Goal: Task Accomplishment & Management: Use online tool/utility

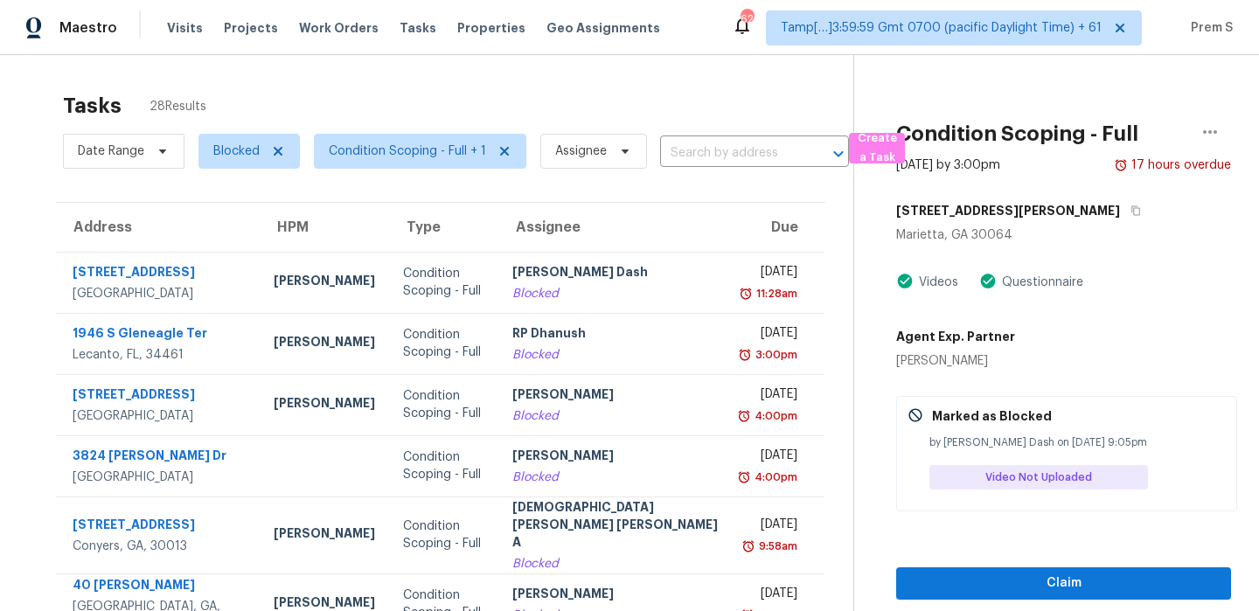
scroll to position [299, 0]
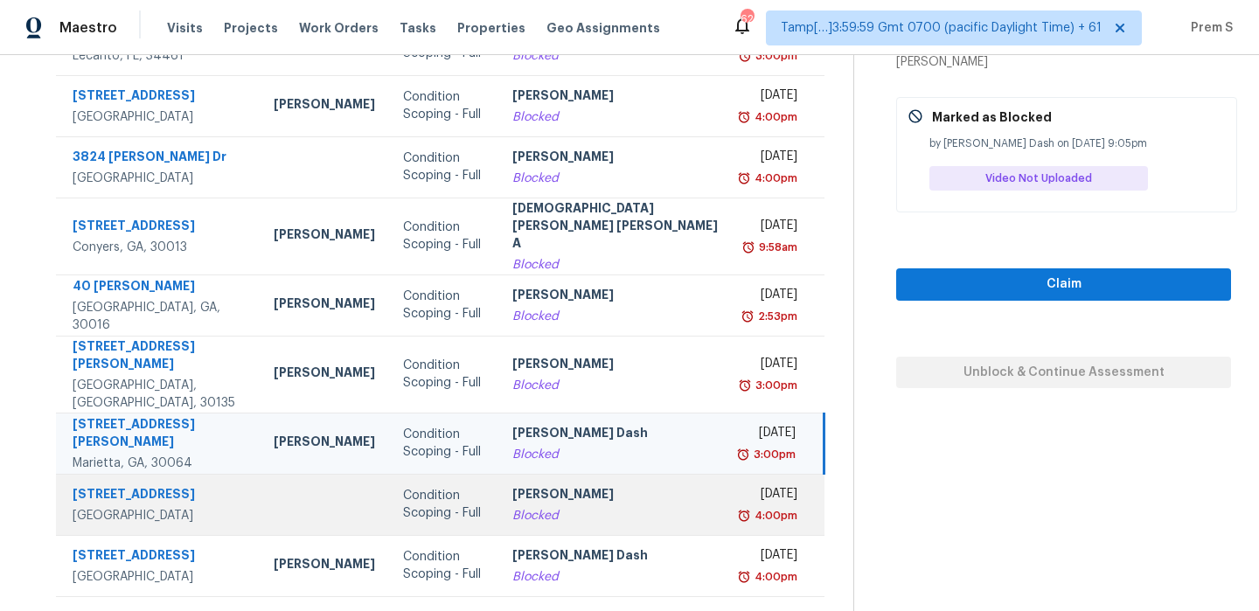
click at [670, 507] on div "Blocked" at bounding box center [614, 515] width 205 height 17
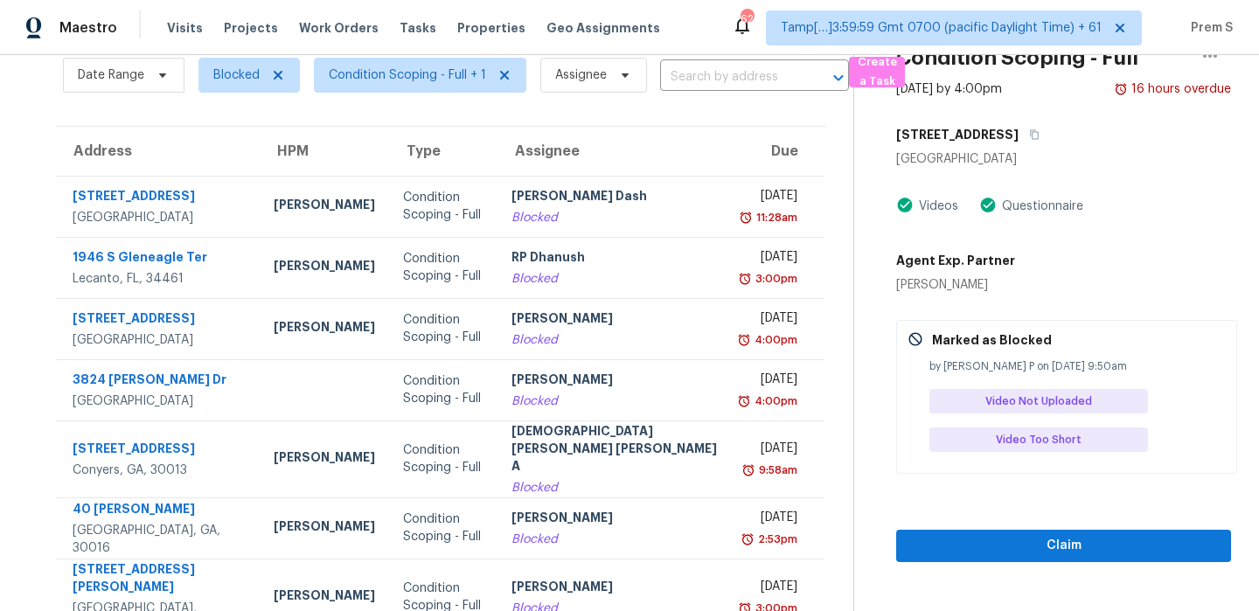
scroll to position [63, 0]
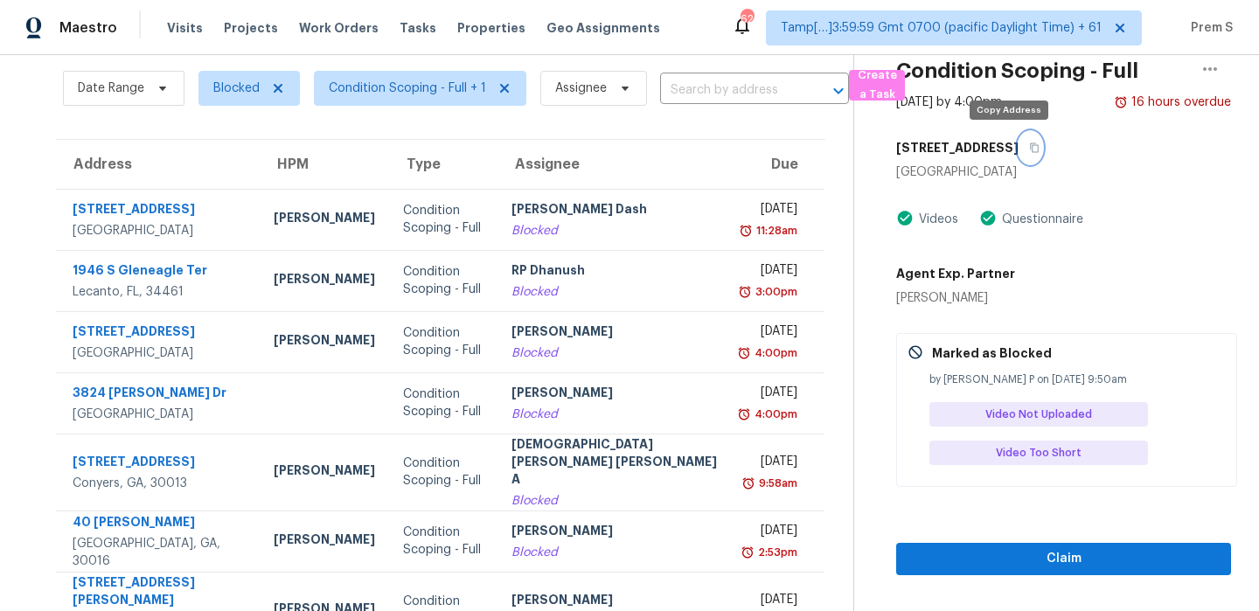
click at [1029, 144] on icon "button" at bounding box center [1034, 148] width 10 height 10
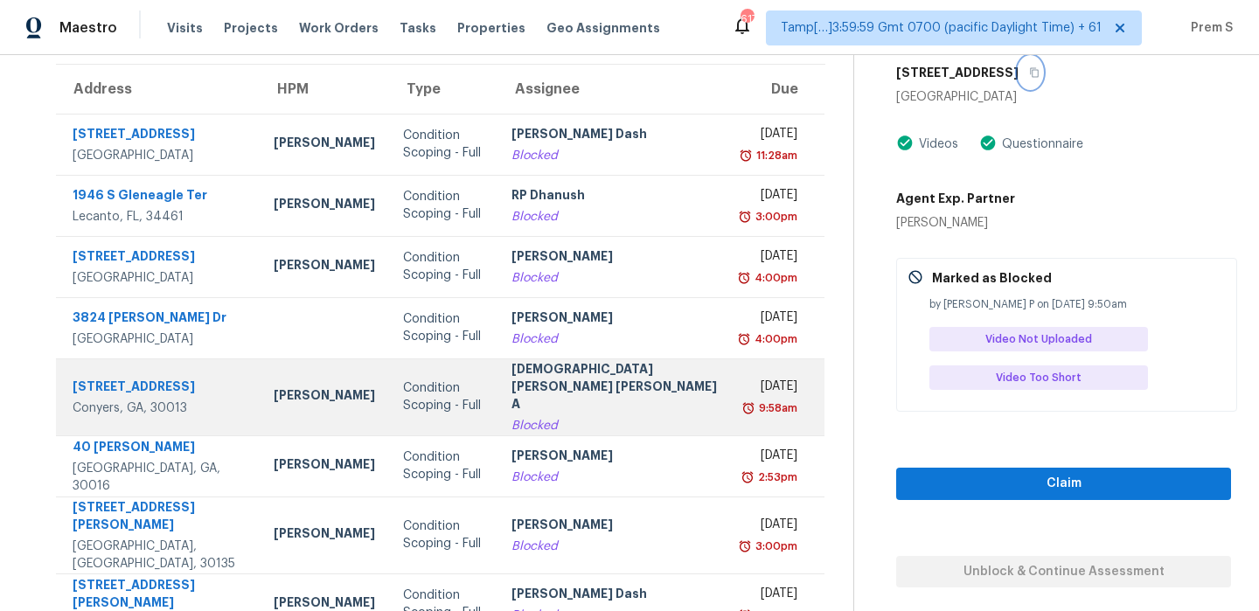
scroll to position [299, 0]
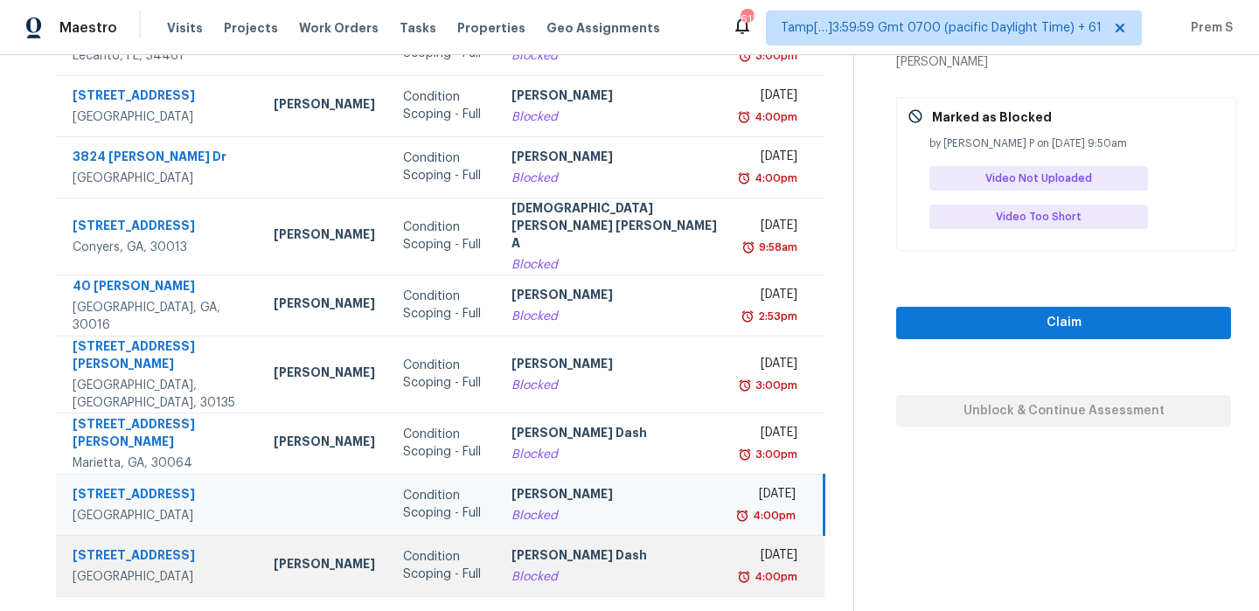
click at [578, 568] on div "Blocked" at bounding box center [614, 576] width 205 height 17
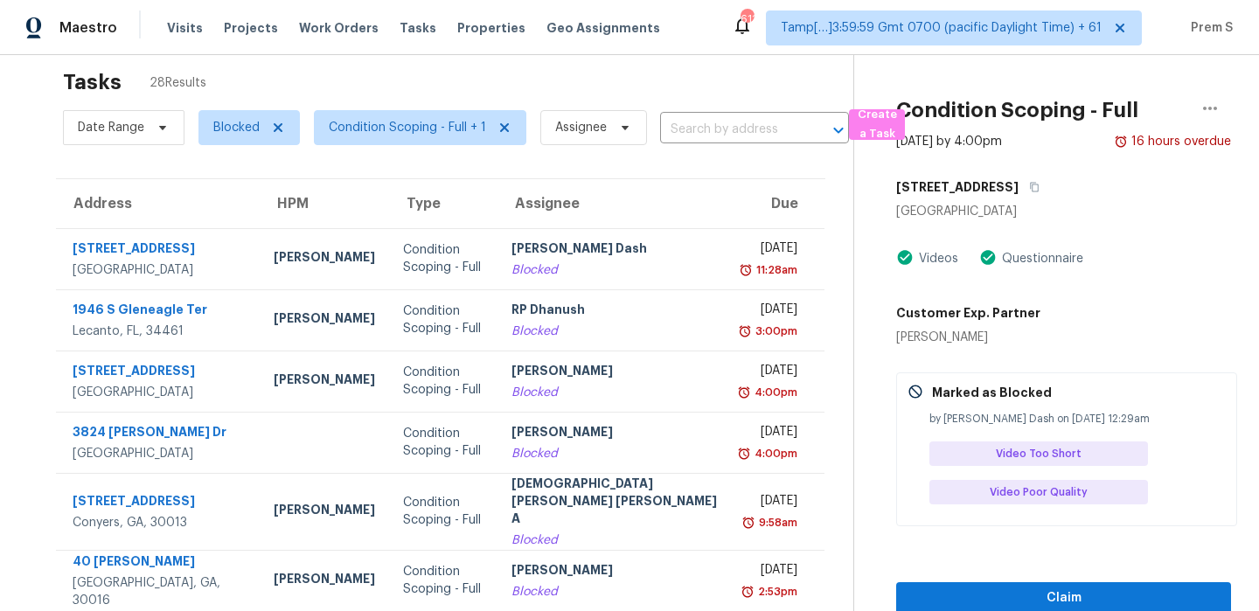
scroll to position [0, 0]
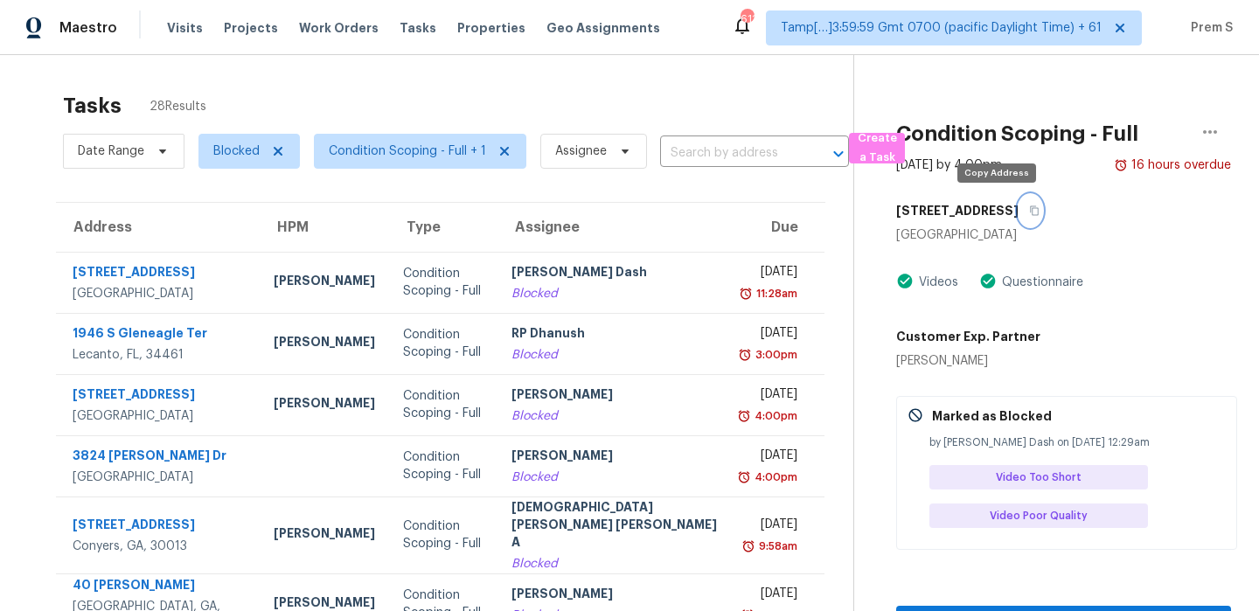
click at [1019, 216] on button "button" at bounding box center [1031, 210] width 24 height 31
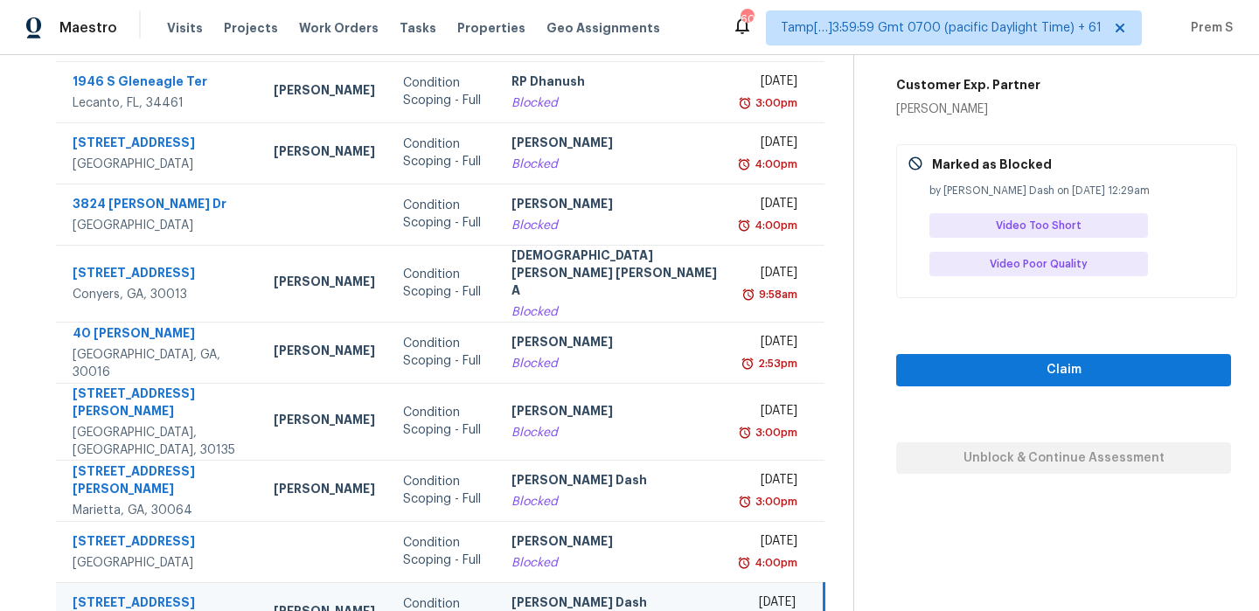
scroll to position [299, 0]
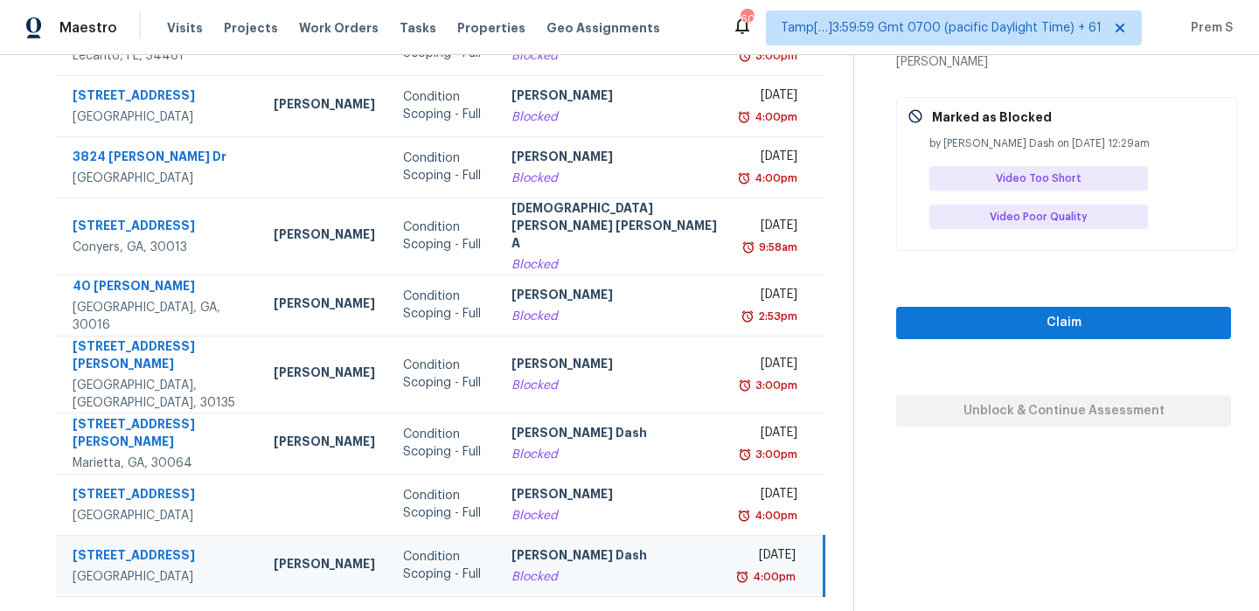
click at [497, 610] on icon at bounding box center [497, 619] width 16 height 16
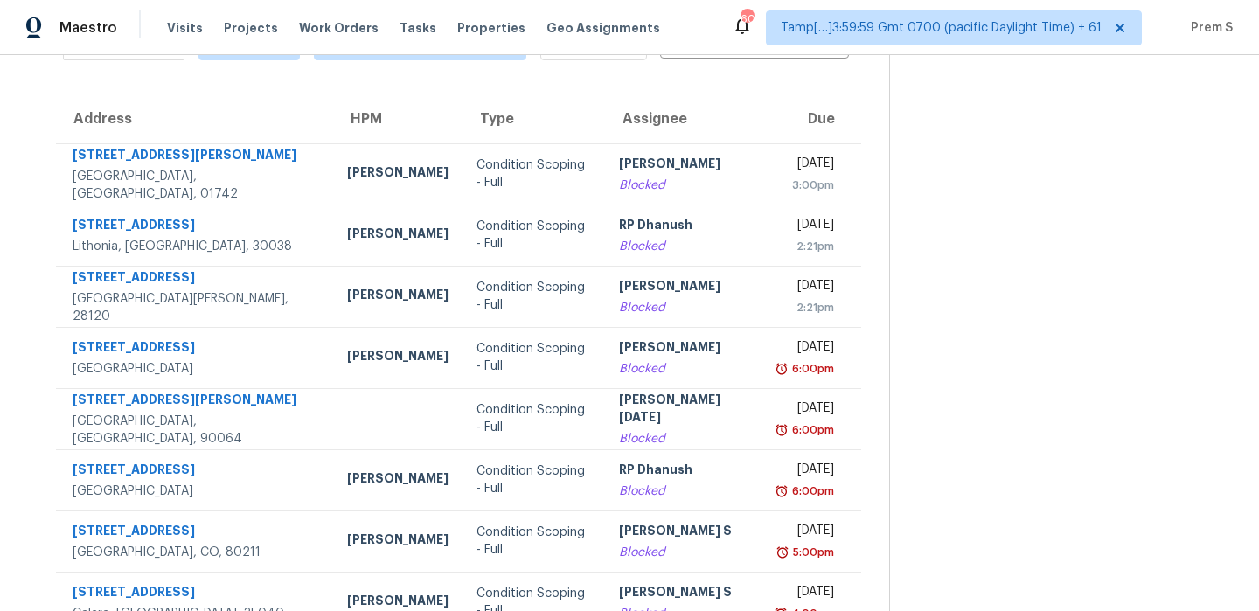
scroll to position [107, 0]
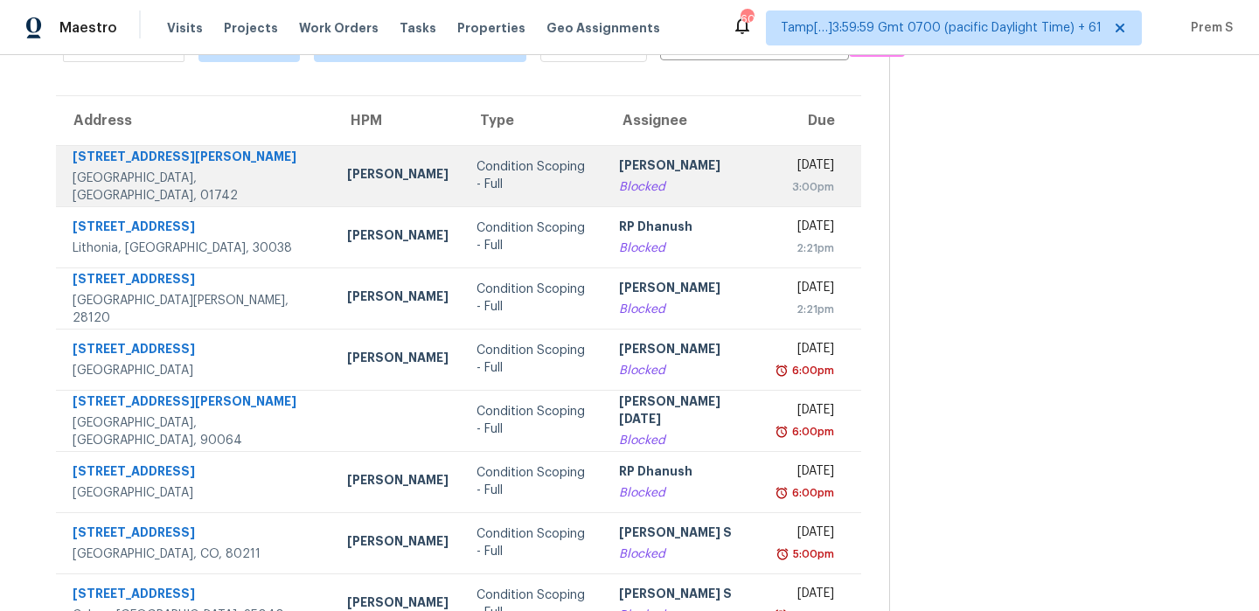
click at [699, 188] on td "[PERSON_NAME] Blocked" at bounding box center [684, 175] width 159 height 61
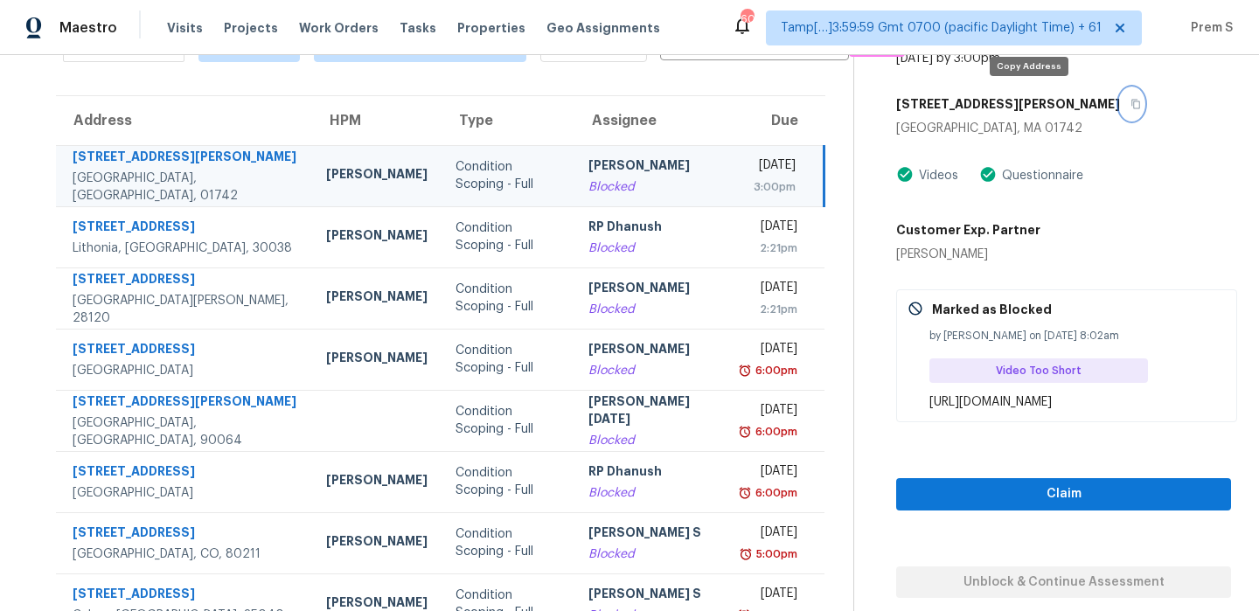
click at [1132, 103] on icon "button" at bounding box center [1136, 105] width 9 height 10
click at [1131, 105] on icon "button" at bounding box center [1136, 104] width 10 height 10
click at [672, 171] on td "[PERSON_NAME] Blocked" at bounding box center [652, 175] width 154 height 61
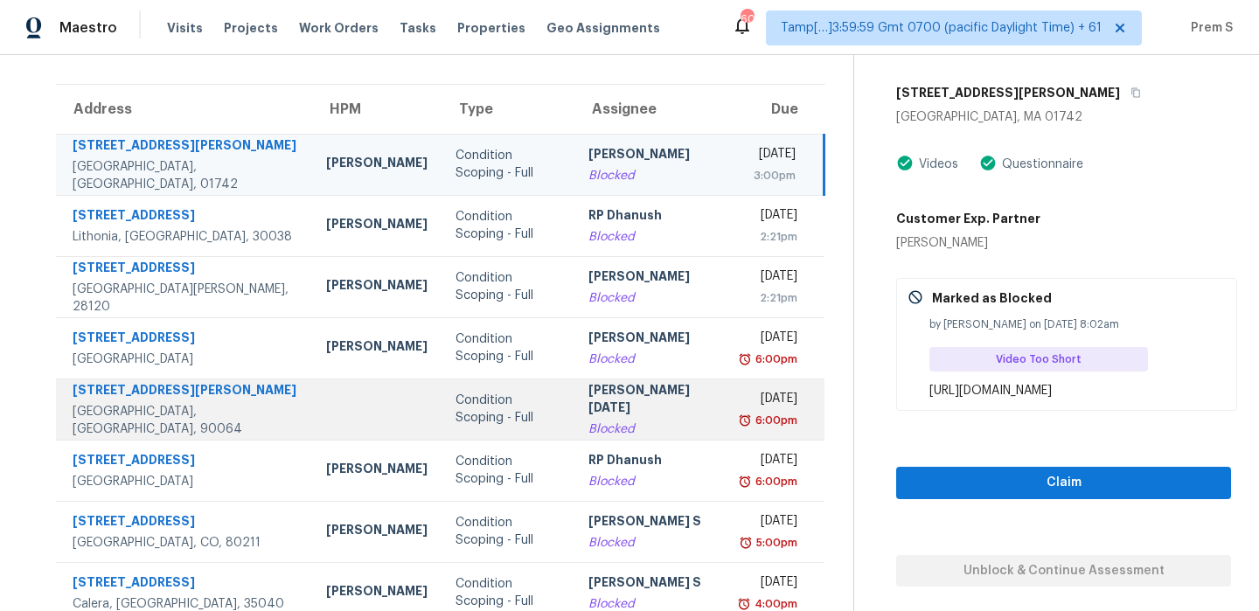
scroll to position [102, 0]
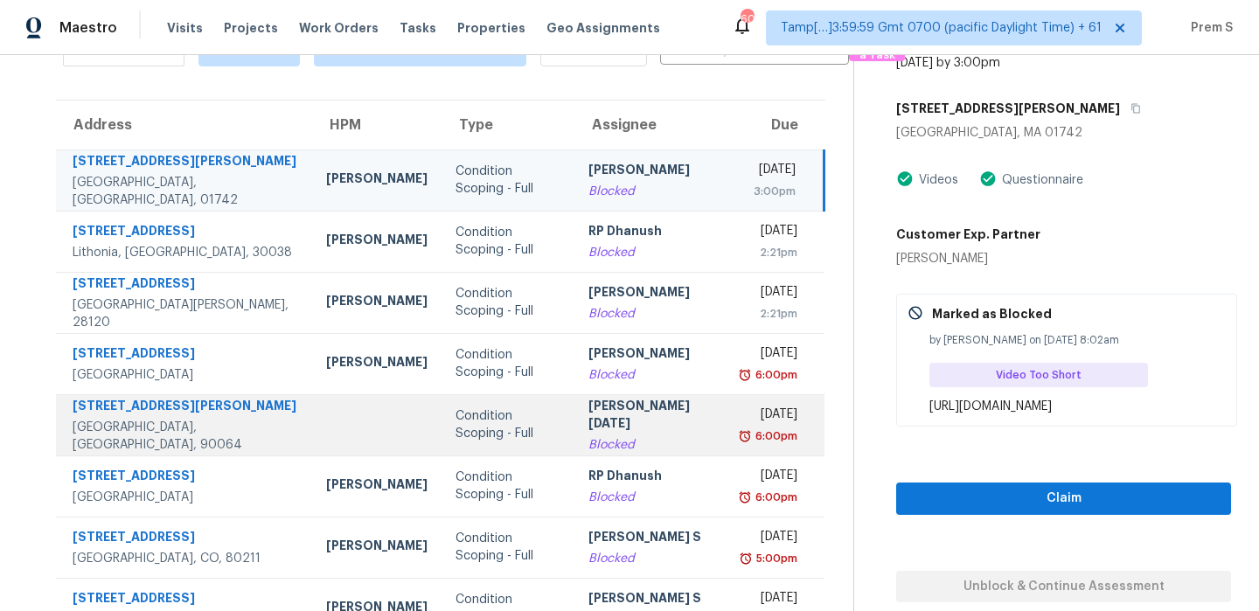
click at [639, 436] on div "Blocked" at bounding box center [652, 444] width 126 height 17
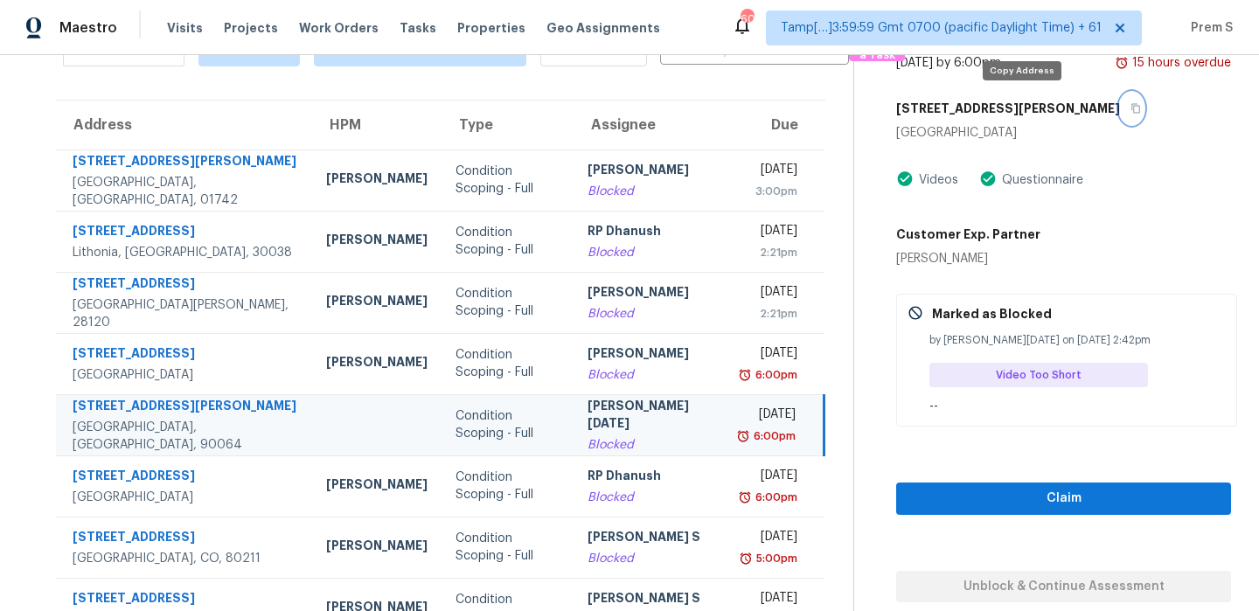
click at [1132, 105] on icon "button" at bounding box center [1136, 109] width 9 height 10
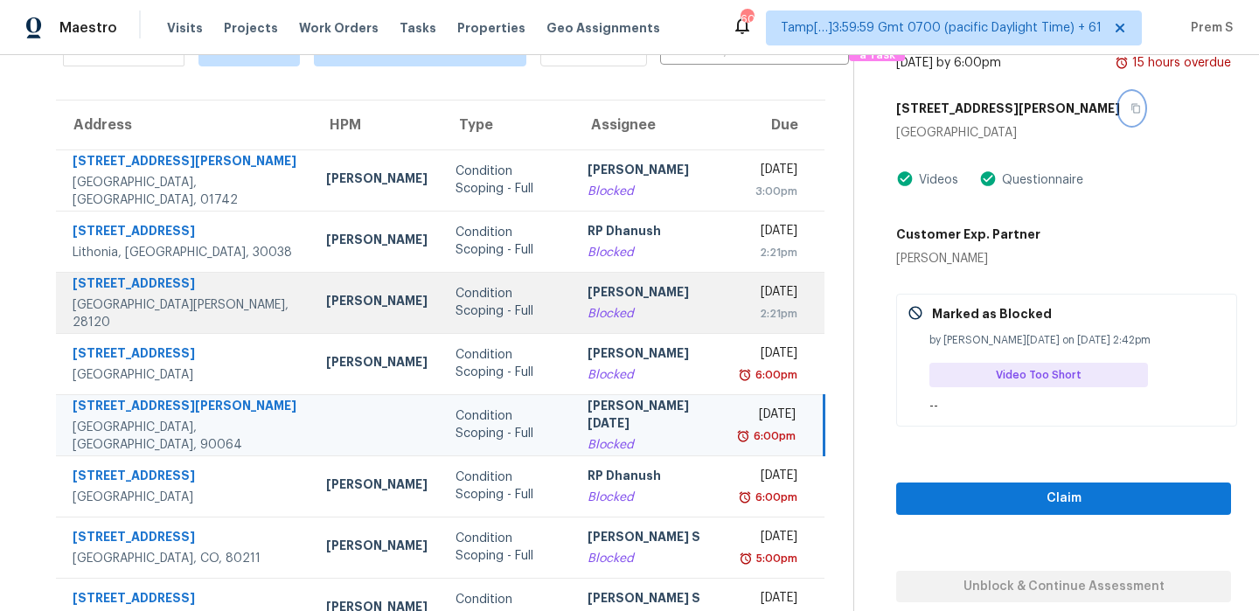
scroll to position [177, 0]
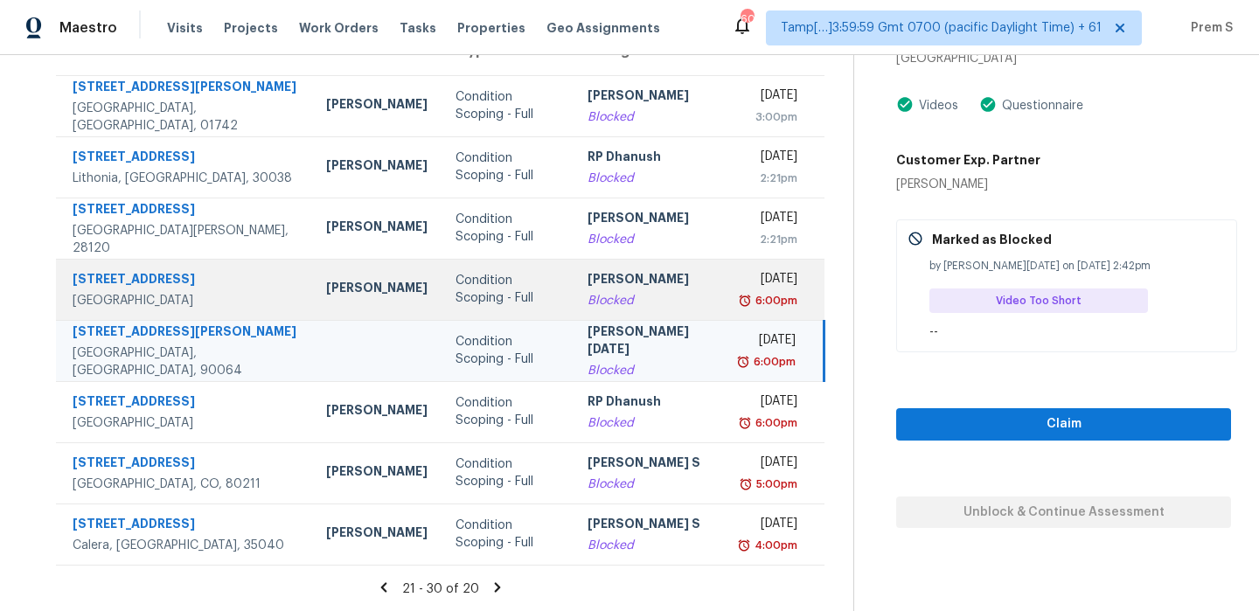
click at [742, 292] on div "[DATE]" at bounding box center [769, 281] width 55 height 22
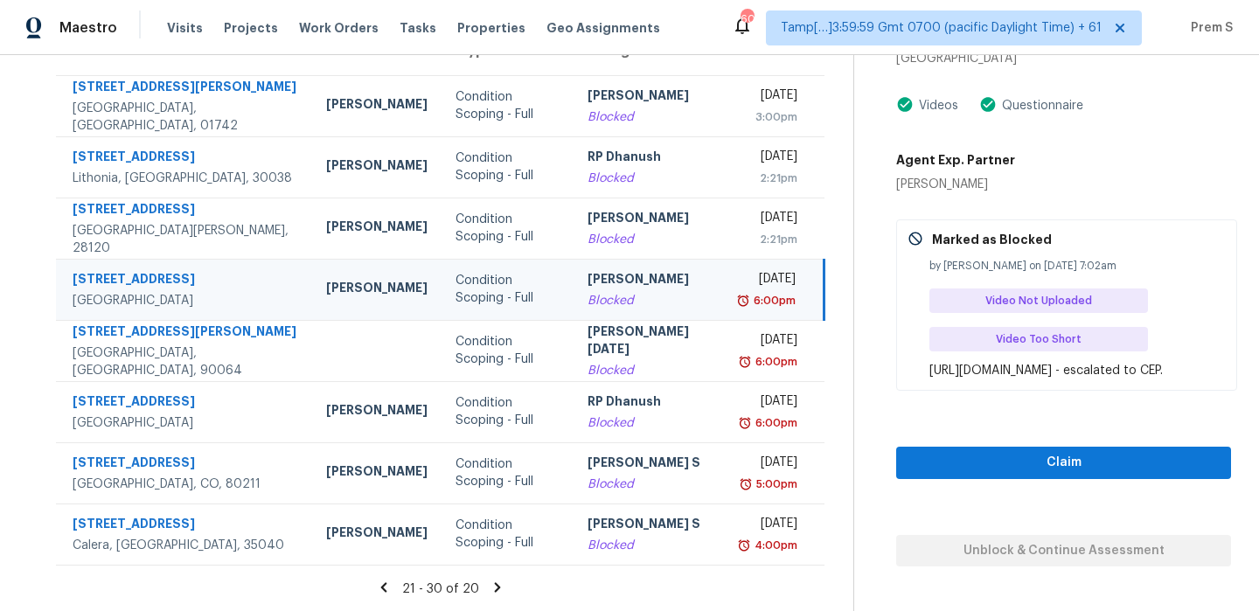
scroll to position [133, 0]
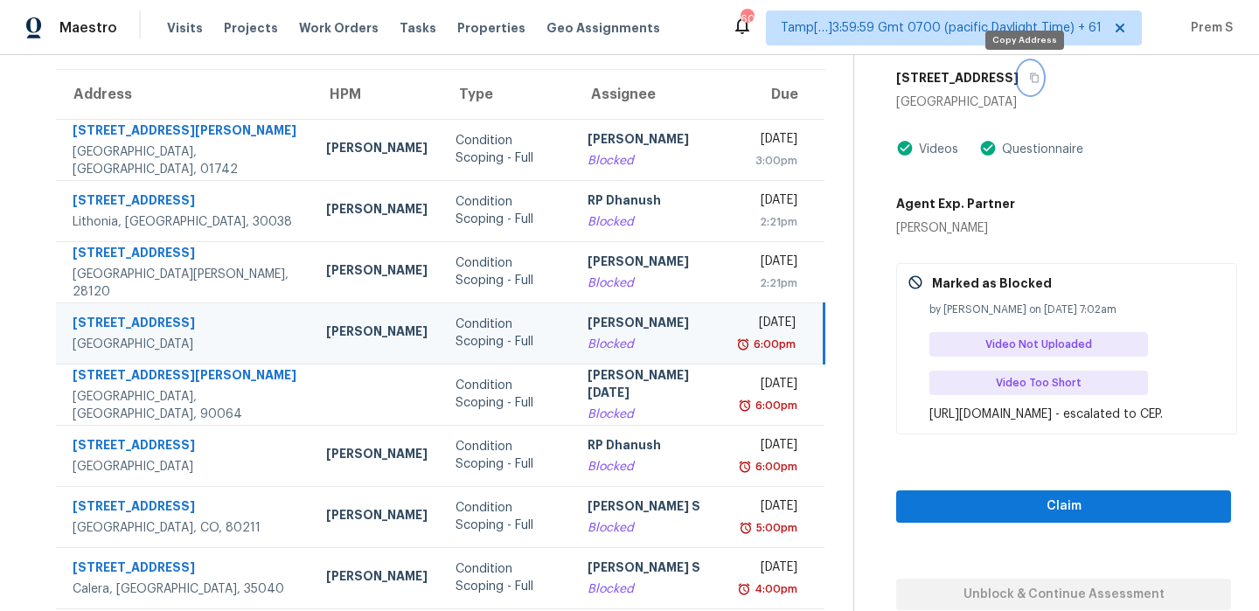
click at [1030, 81] on icon "button" at bounding box center [1034, 78] width 9 height 10
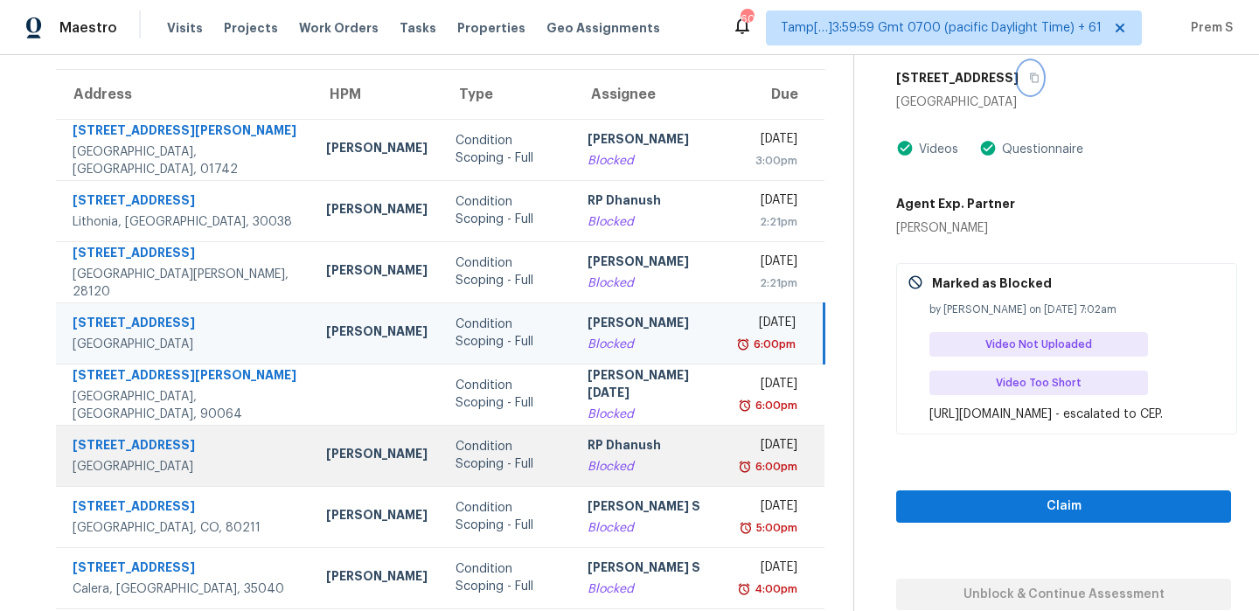
scroll to position [177, 0]
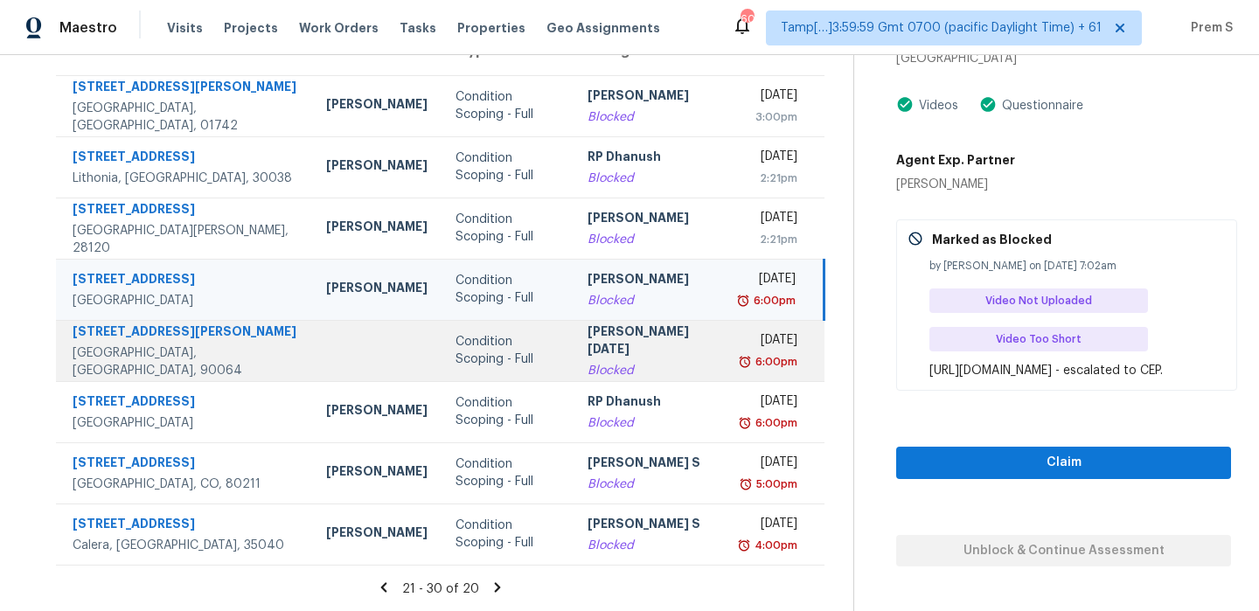
click at [635, 370] on td "[PERSON_NAME][DATE]" at bounding box center [651, 350] width 154 height 61
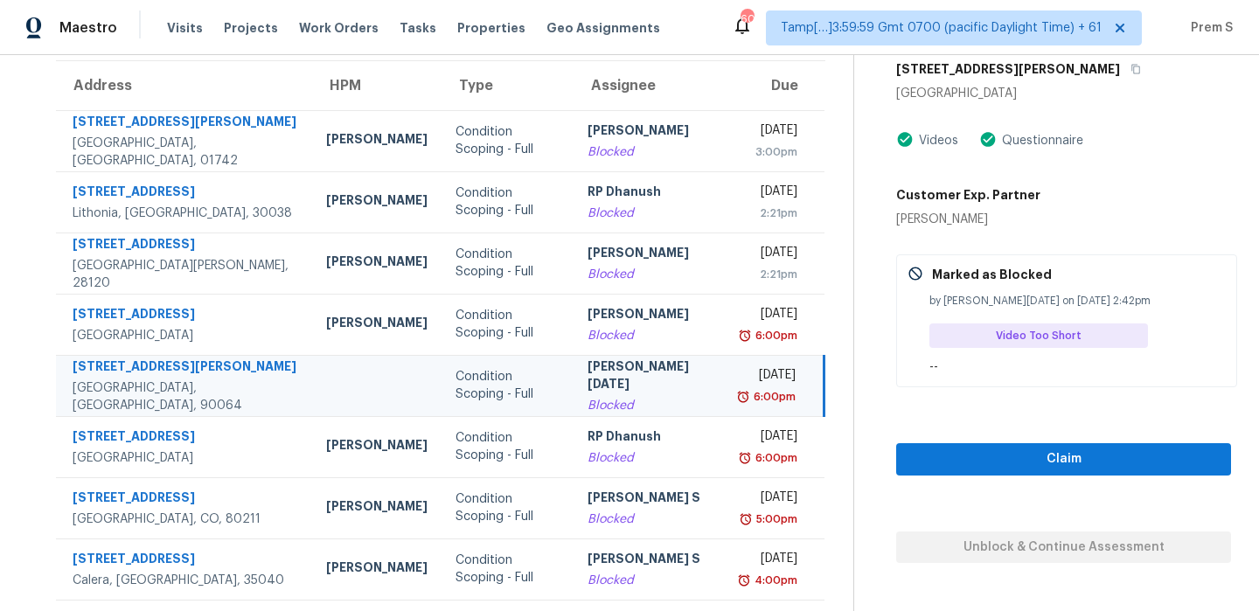
scroll to position [138, 0]
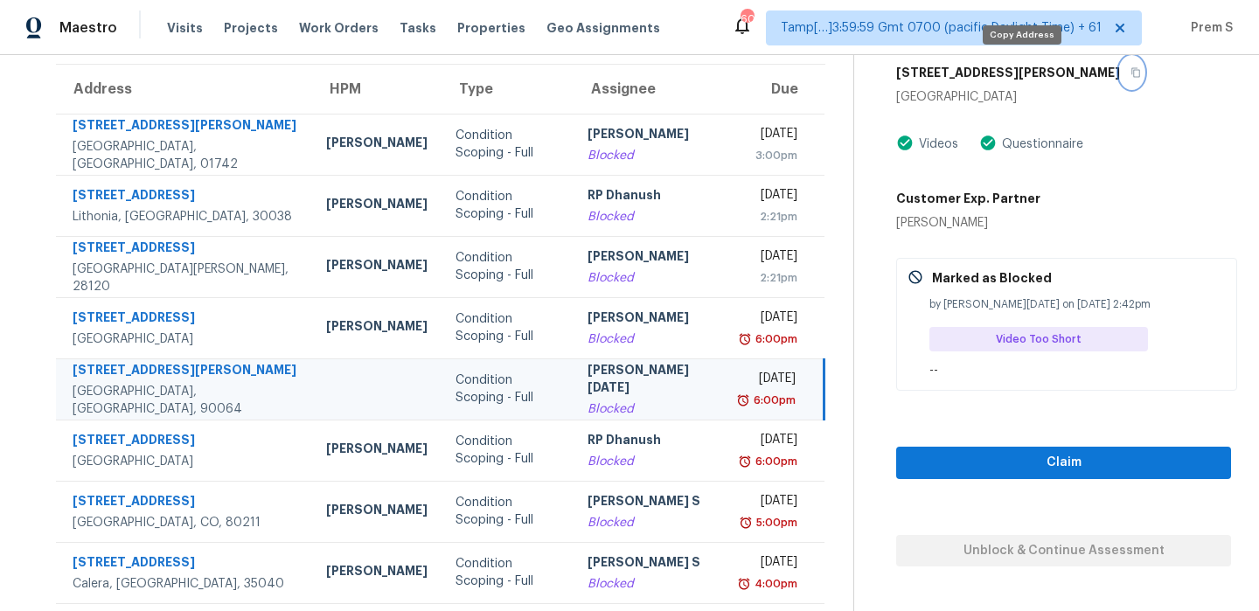
click at [1120, 79] on button "button" at bounding box center [1132, 72] width 24 height 31
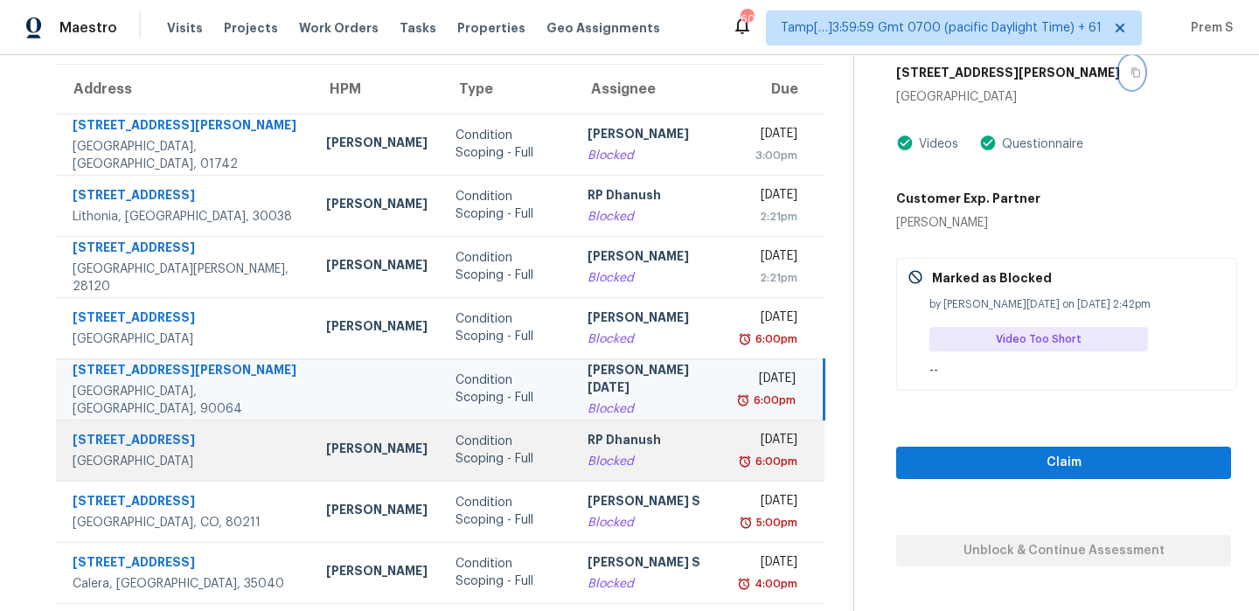
scroll to position [177, 0]
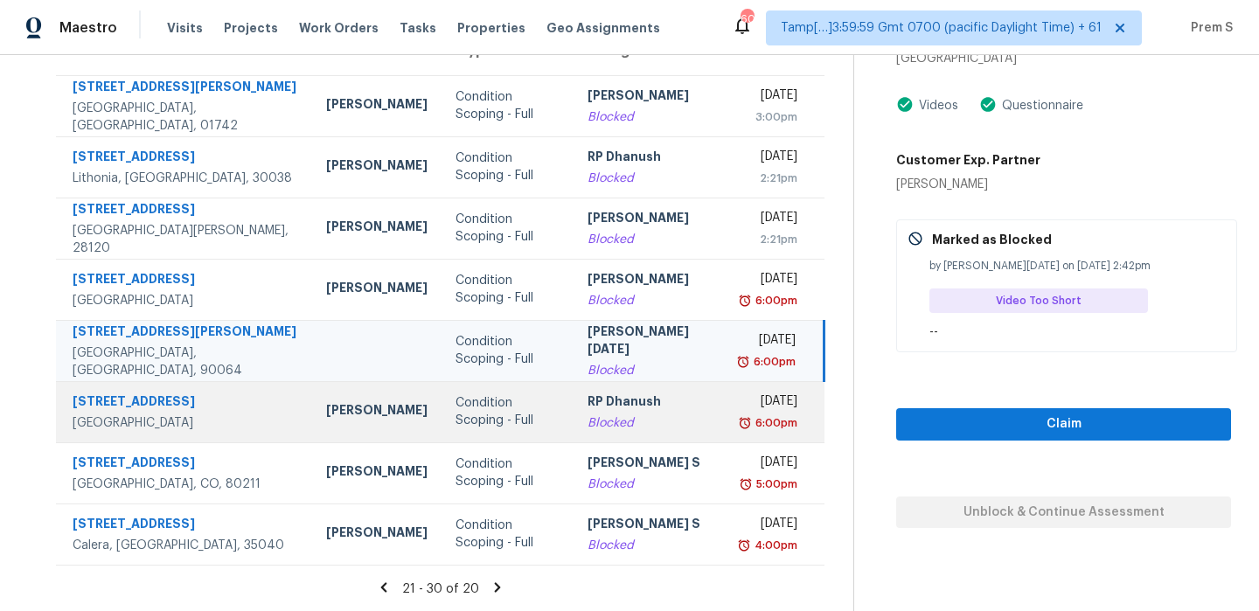
click at [645, 410] on div "RP Dhanush" at bounding box center [651, 404] width 126 height 22
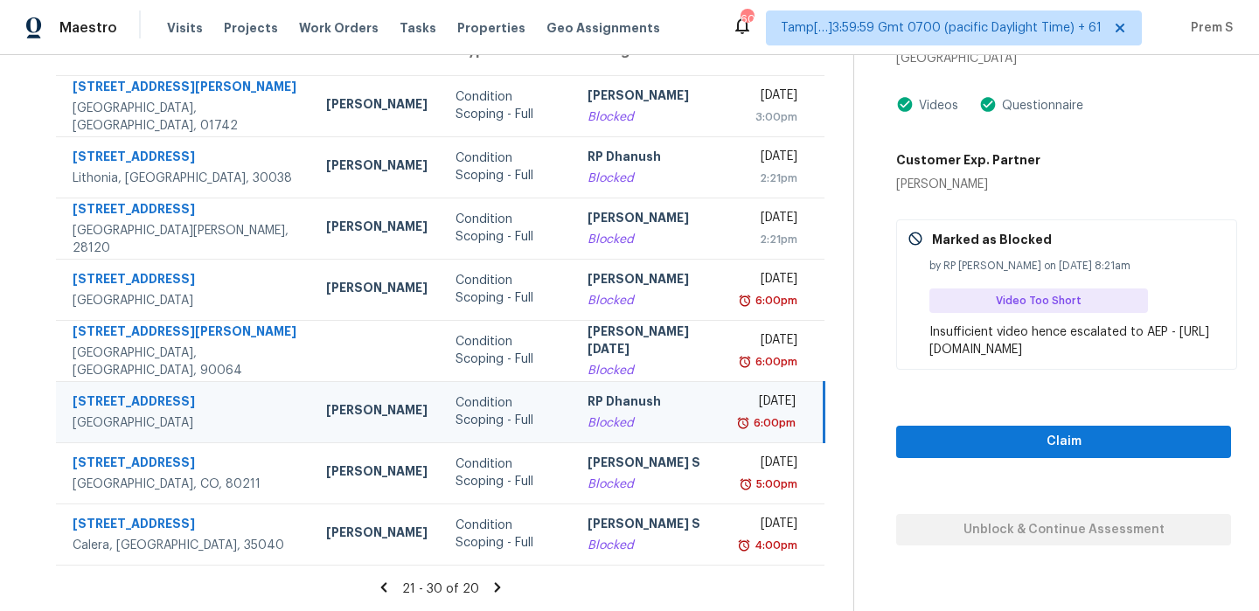
scroll to position [88, 0]
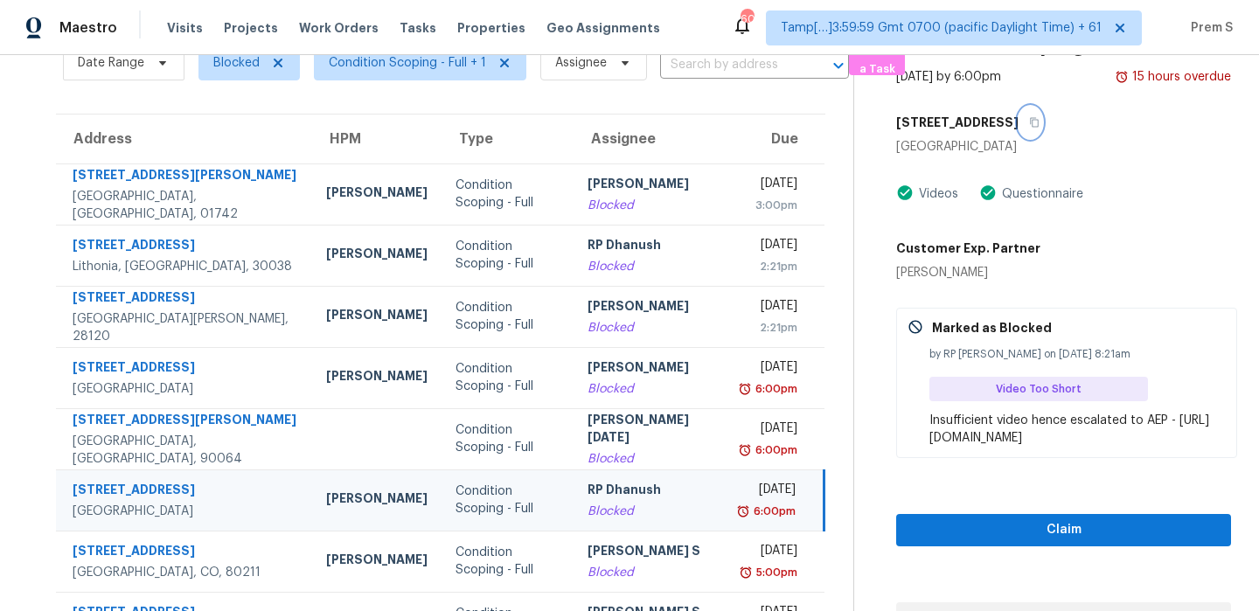
click at [1029, 122] on icon "button" at bounding box center [1034, 122] width 10 height 10
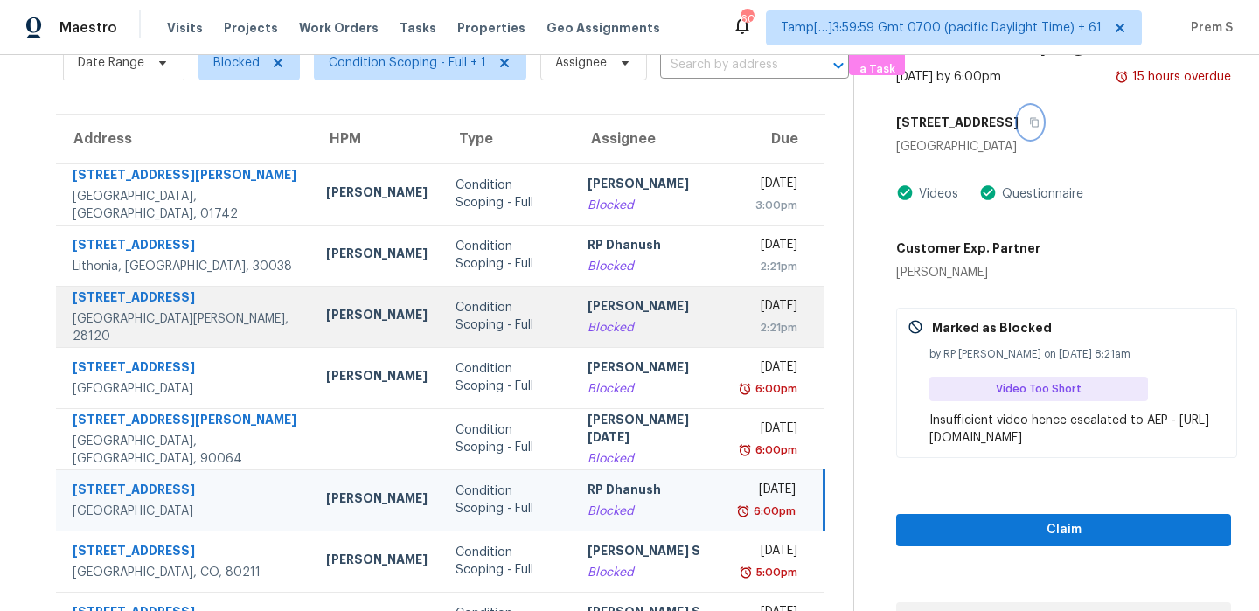
scroll to position [177, 0]
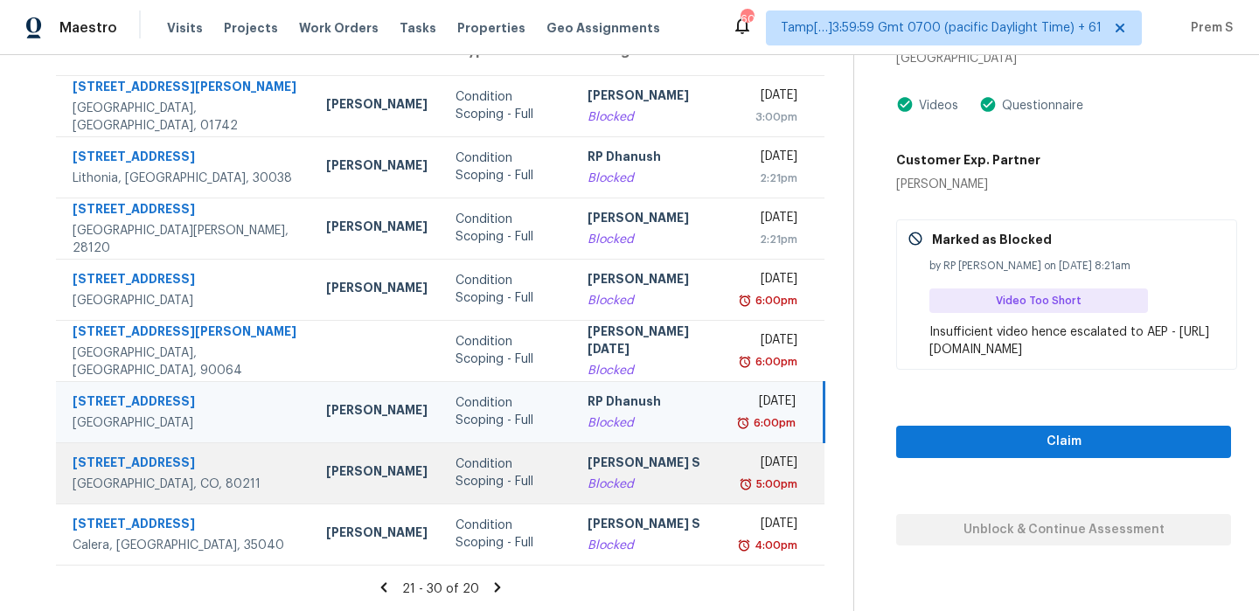
click at [588, 472] on div "[PERSON_NAME] S" at bounding box center [651, 465] width 126 height 22
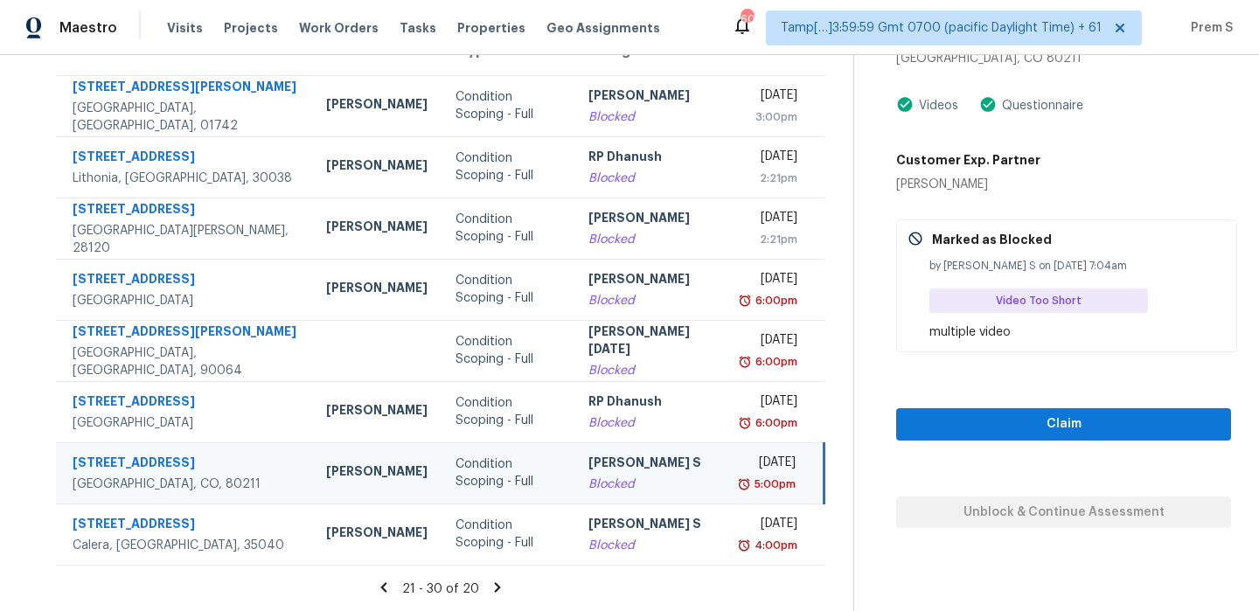
scroll to position [81, 0]
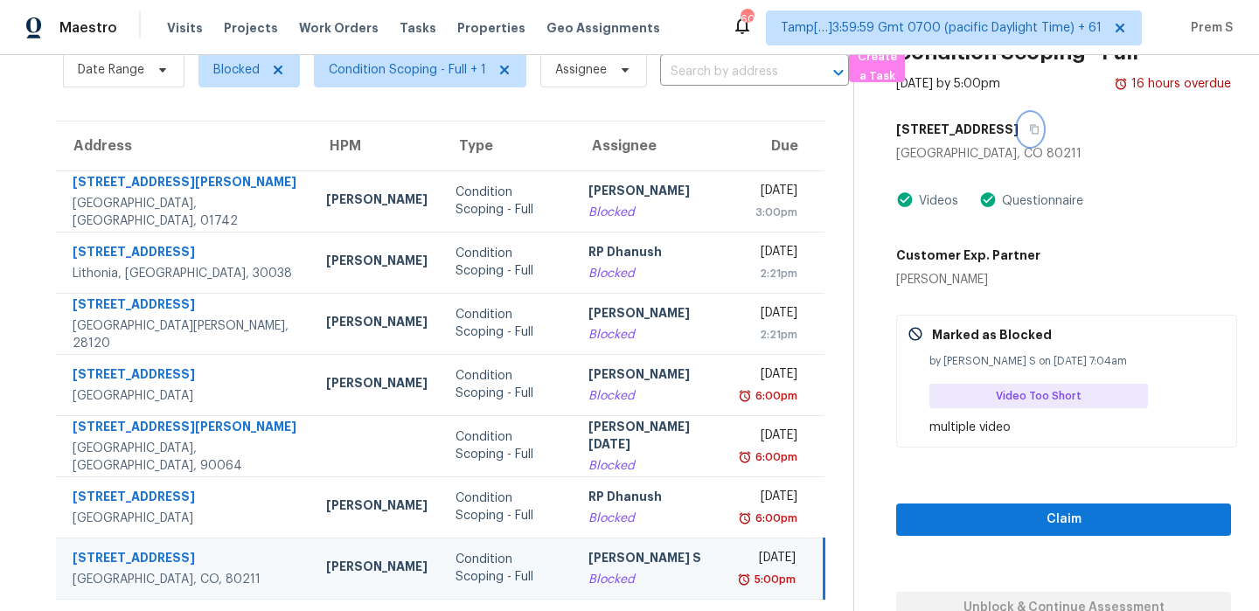
click at [1029, 130] on icon "button" at bounding box center [1034, 129] width 10 height 10
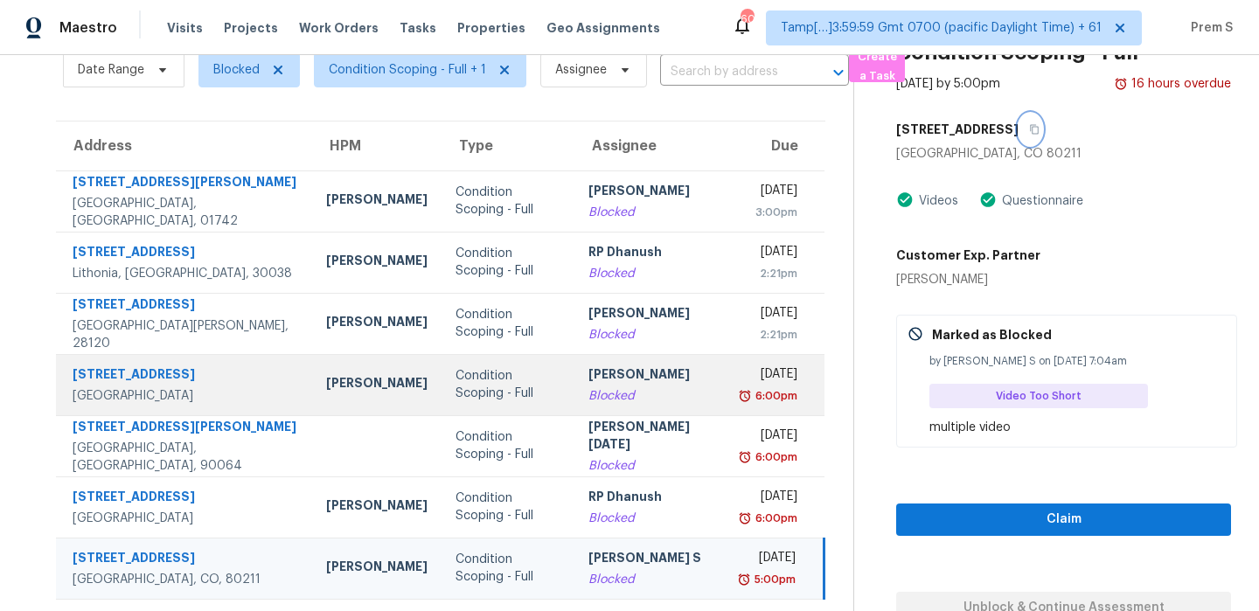
scroll to position [177, 0]
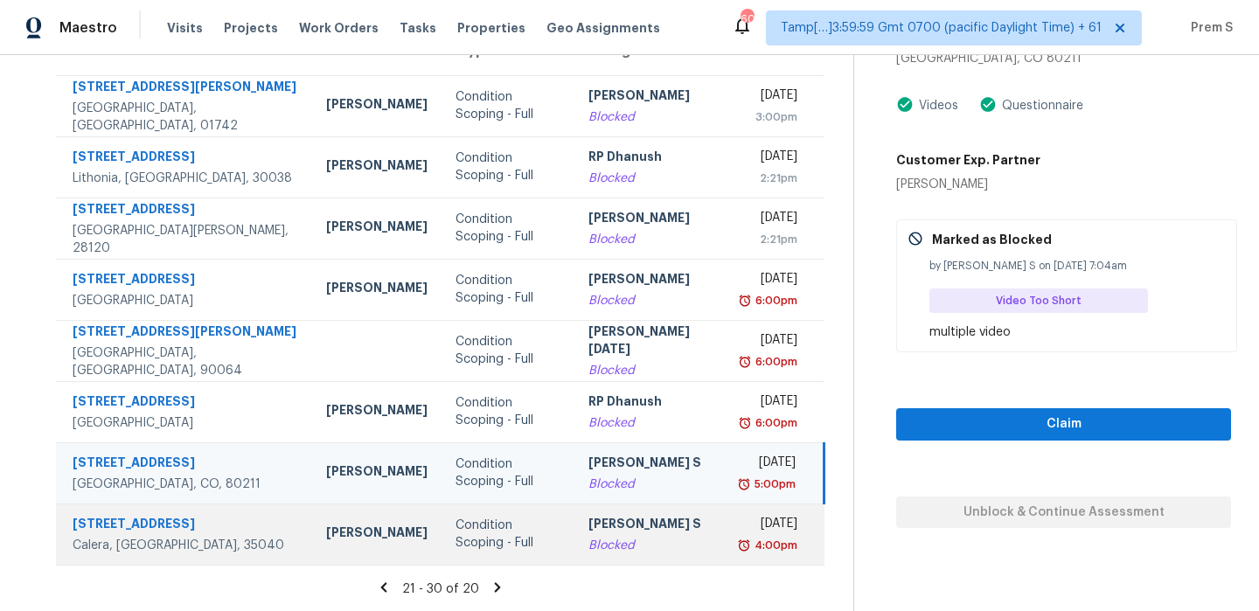
click at [630, 554] on div "Blocked" at bounding box center [652, 545] width 126 height 17
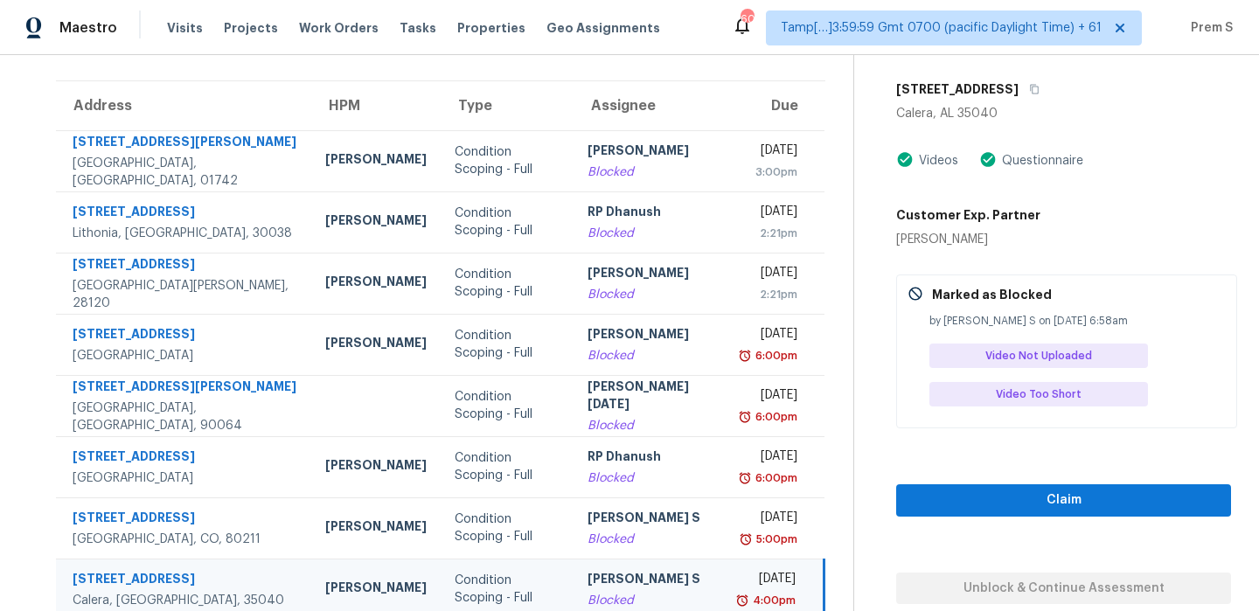
scroll to position [31, 0]
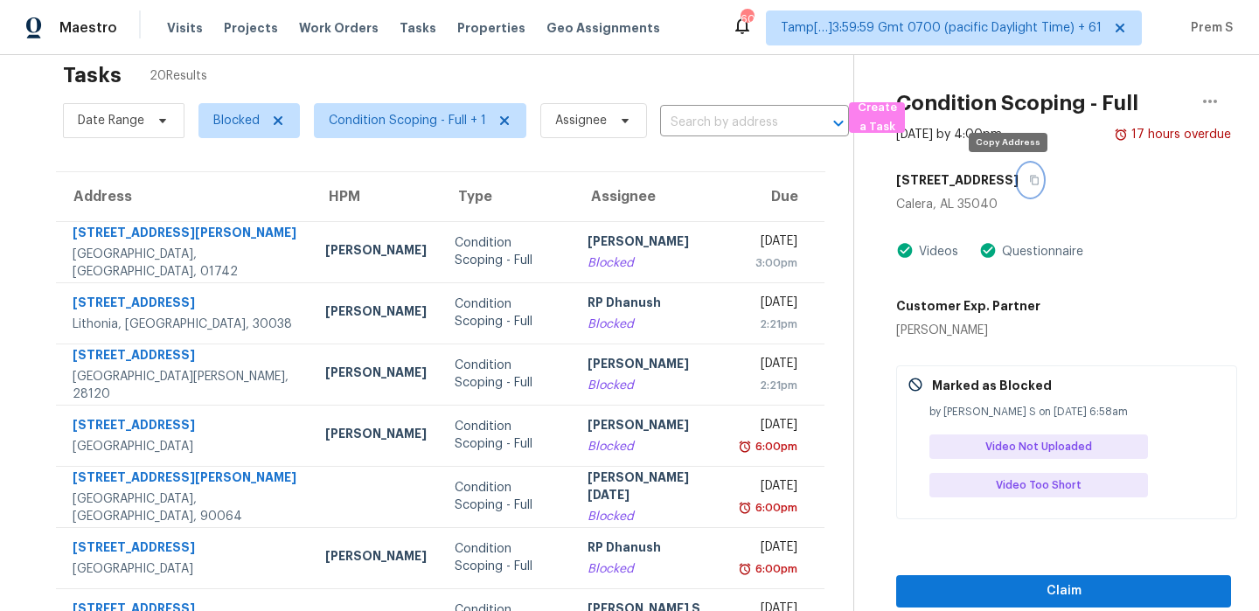
click at [1019, 187] on button "button" at bounding box center [1031, 179] width 24 height 31
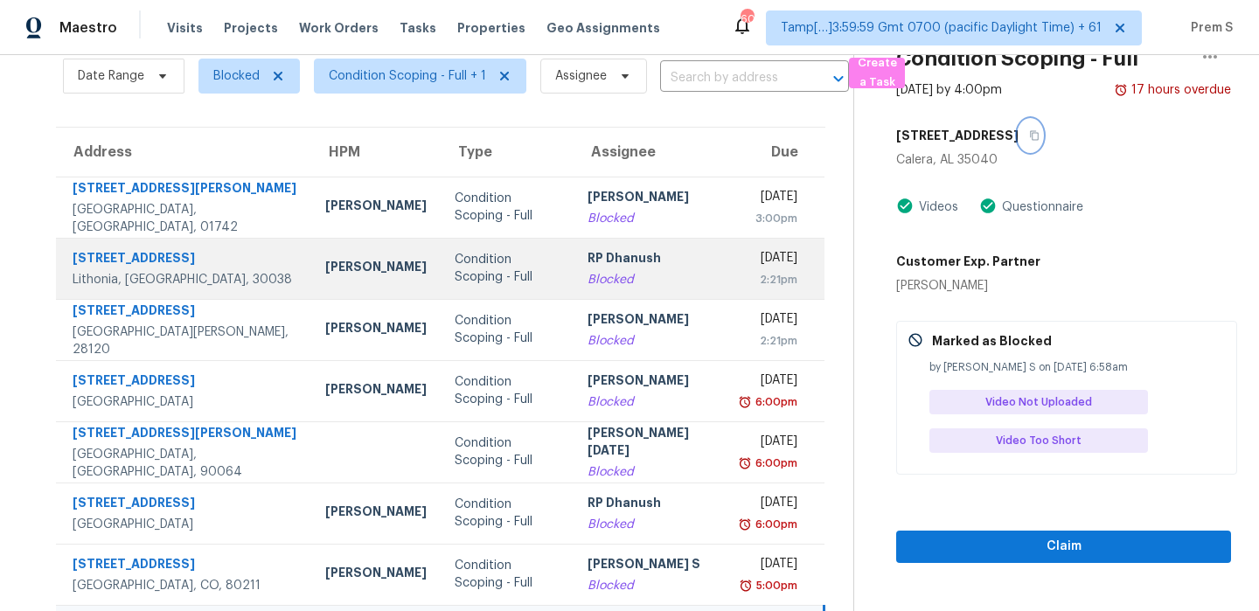
scroll to position [94, 0]
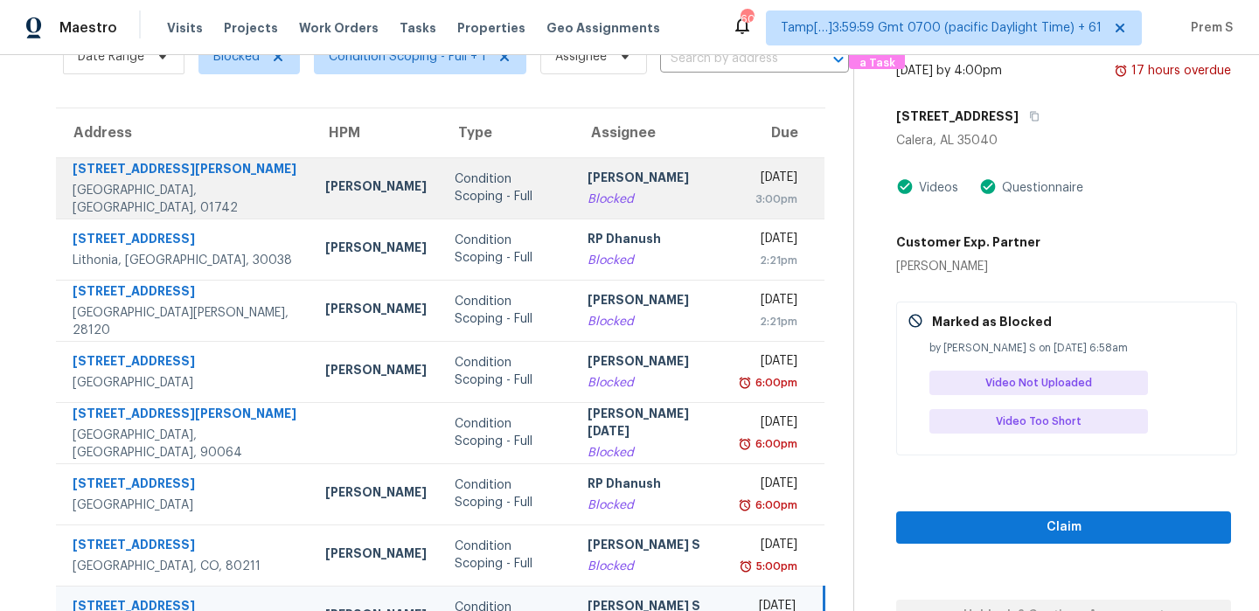
click at [656, 197] on div "Blocked" at bounding box center [651, 199] width 126 height 17
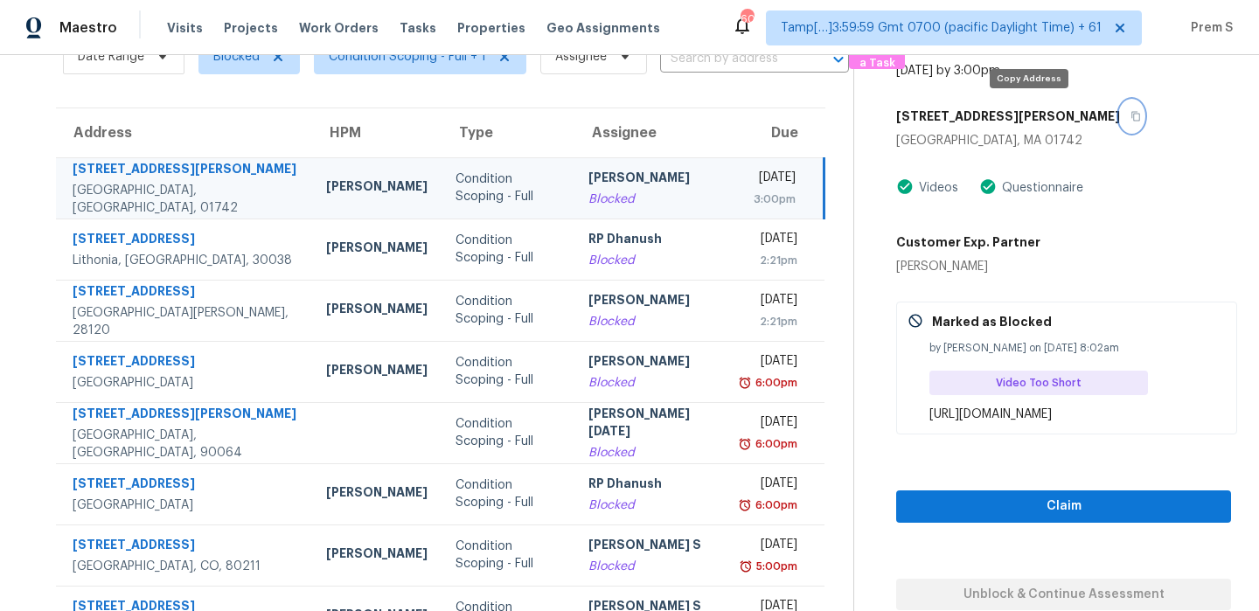
click at [1131, 117] on icon "button" at bounding box center [1136, 116] width 10 height 10
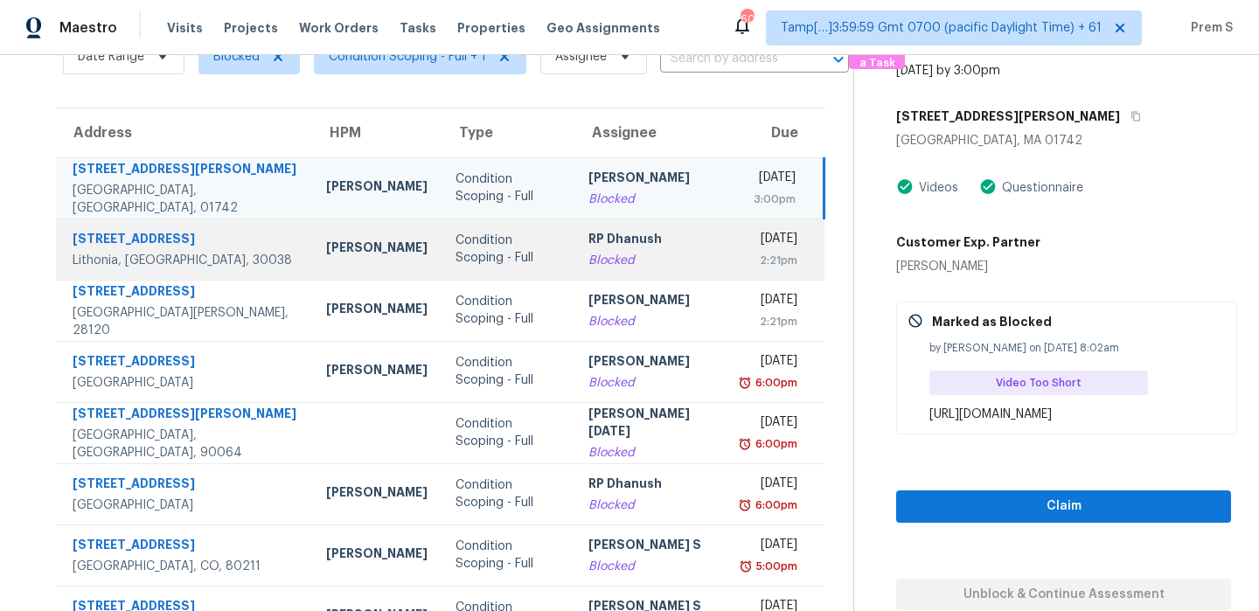
click at [629, 252] on div "Blocked" at bounding box center [652, 260] width 126 height 17
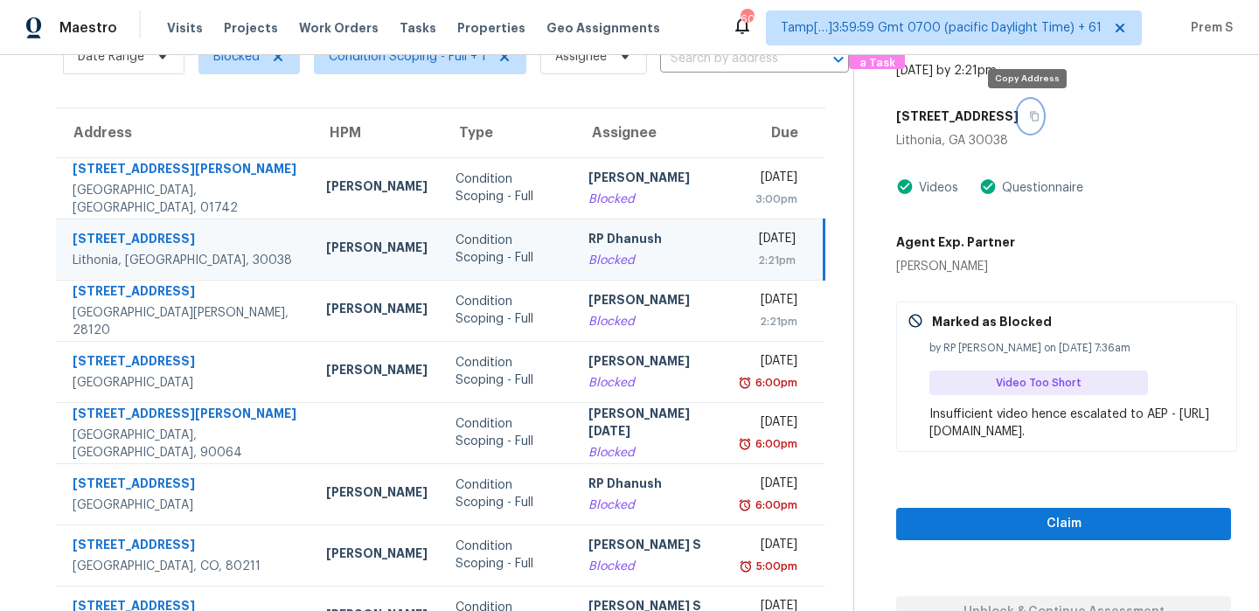
click at [1029, 119] on icon "button" at bounding box center [1034, 116] width 10 height 10
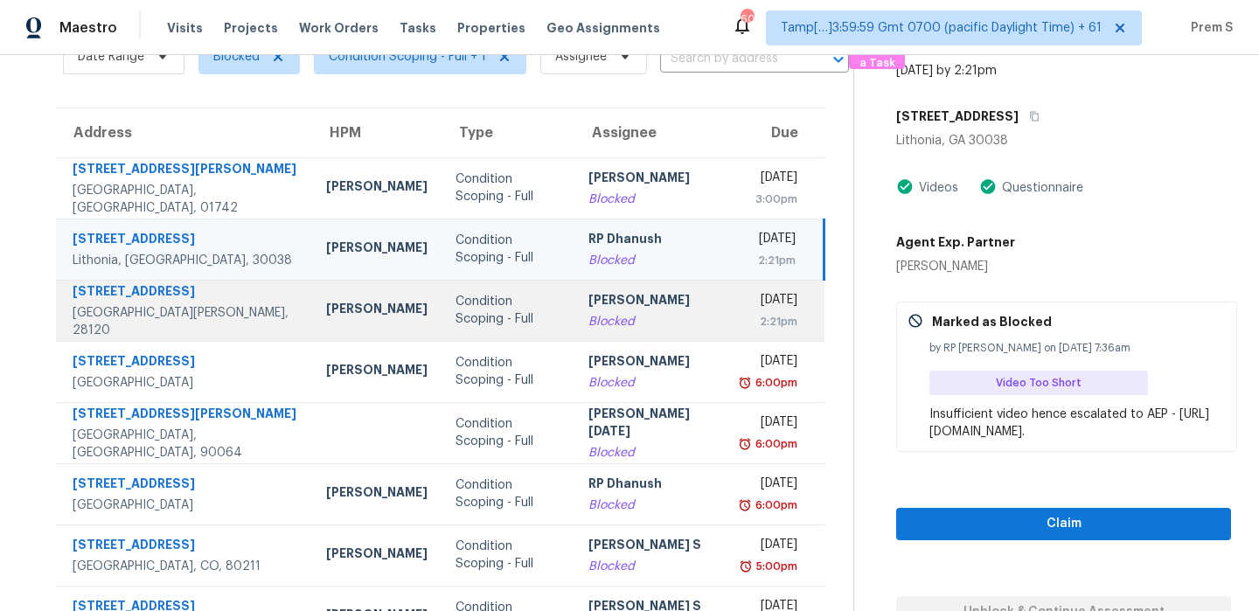
click at [644, 315] on div "Blocked" at bounding box center [652, 321] width 126 height 17
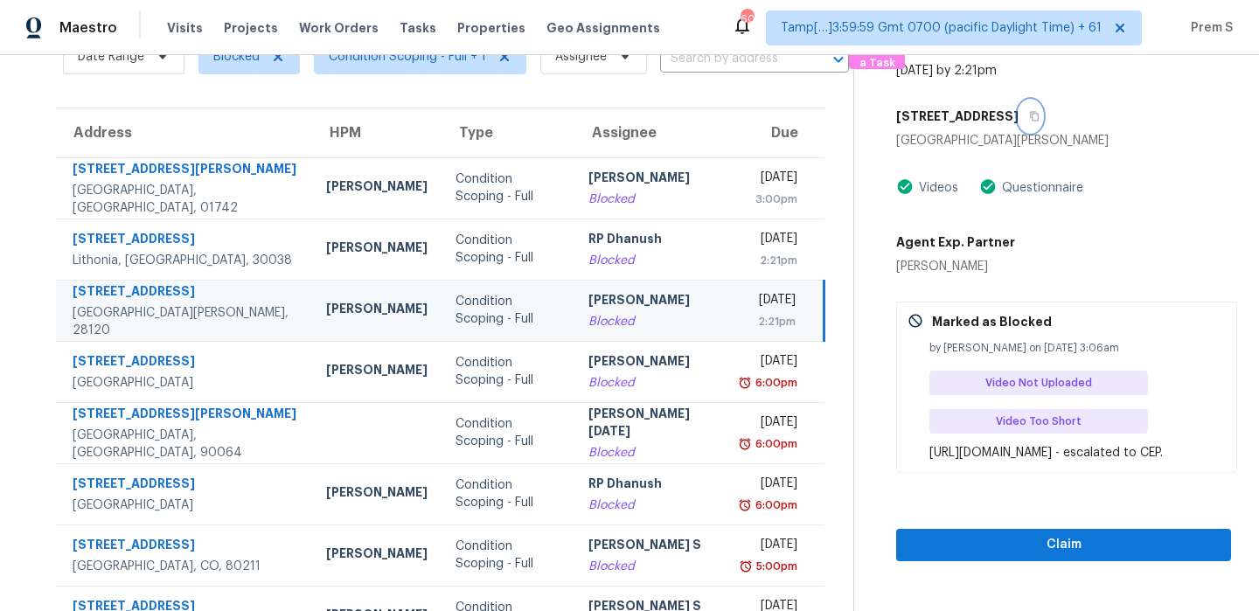
click at [1019, 121] on button "button" at bounding box center [1031, 116] width 24 height 31
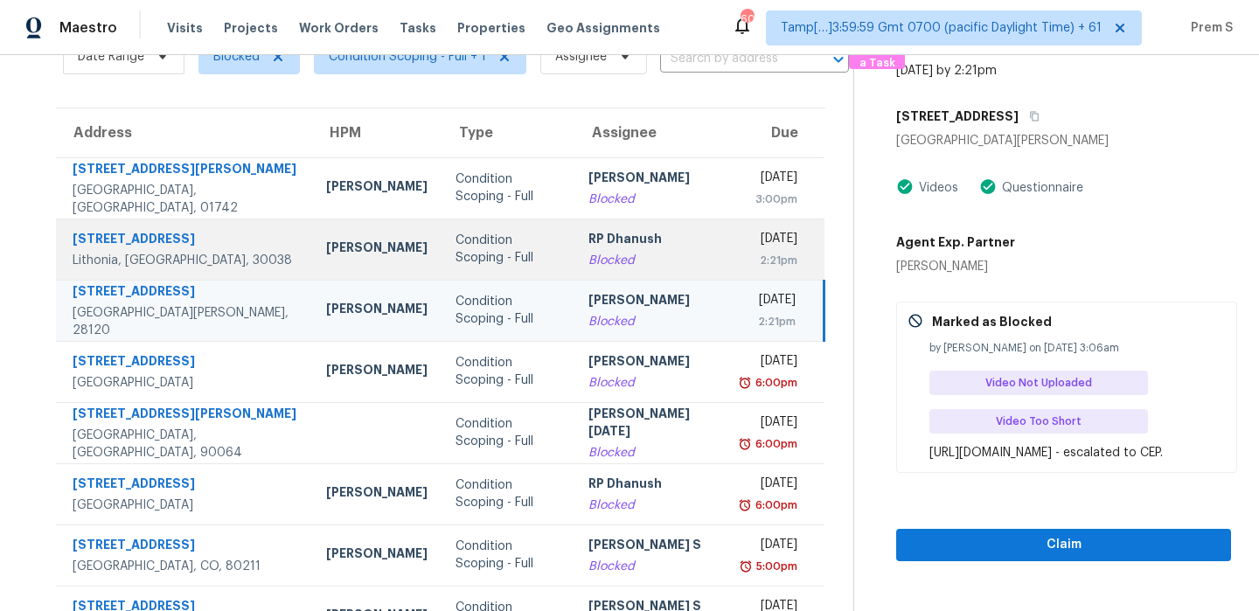
click at [728, 268] on td "[DATE] 2:21pm" at bounding box center [775, 249] width 95 height 61
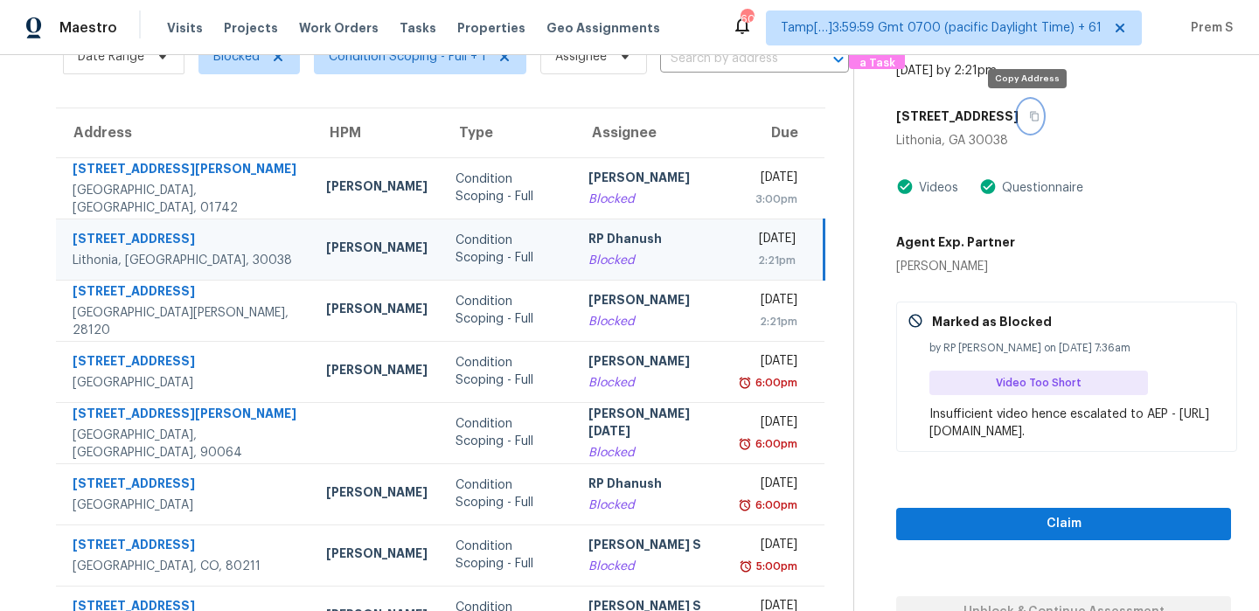
click at [1031, 112] on icon "button" at bounding box center [1034, 117] width 9 height 10
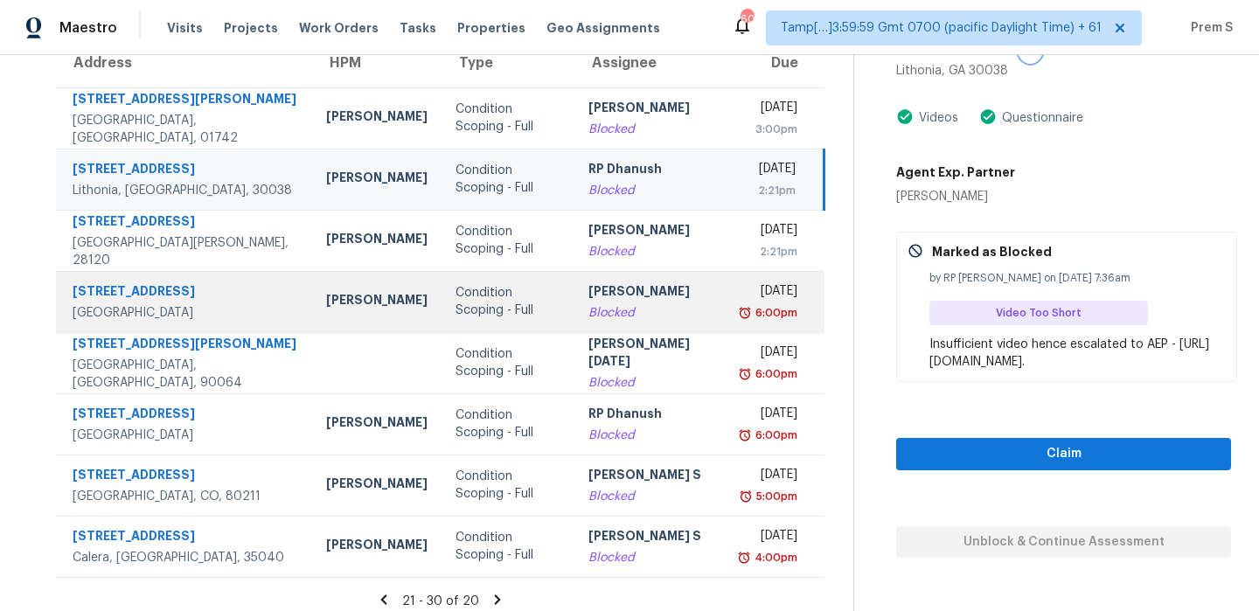
scroll to position [177, 0]
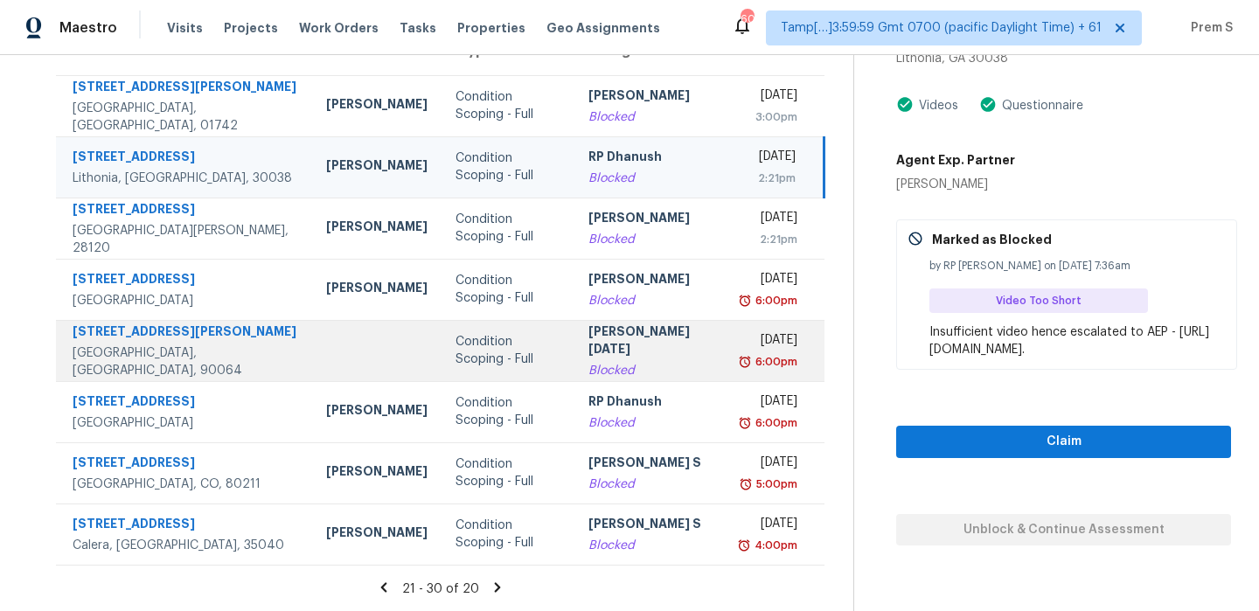
click at [742, 353] on div "[DATE]" at bounding box center [769, 342] width 54 height 22
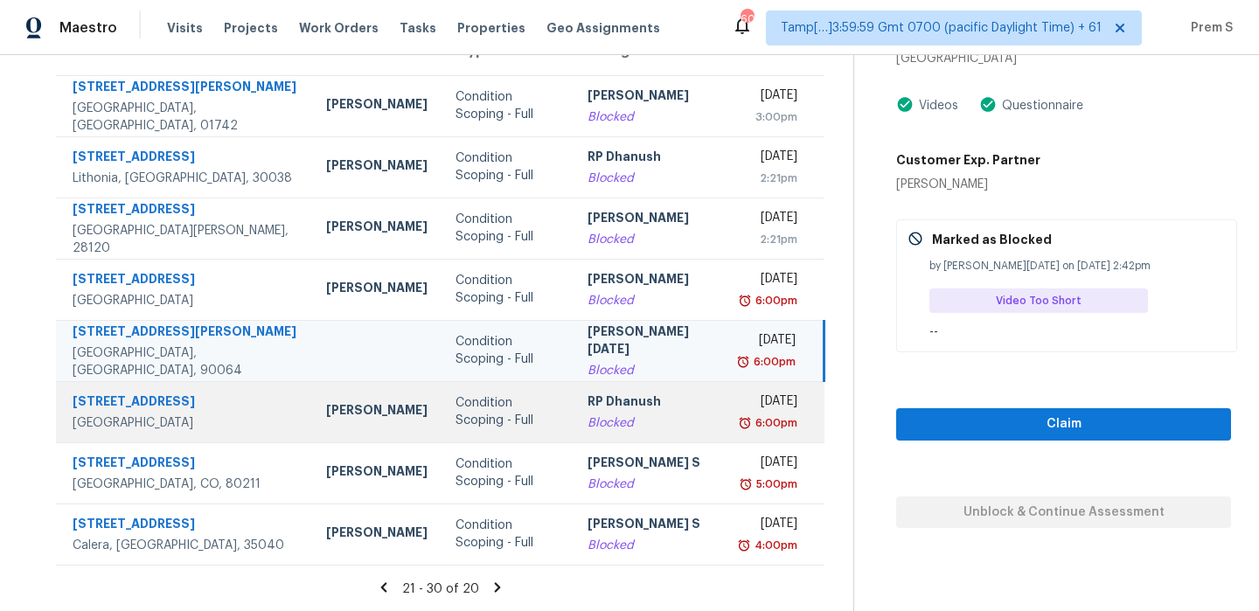
scroll to position [0, 0]
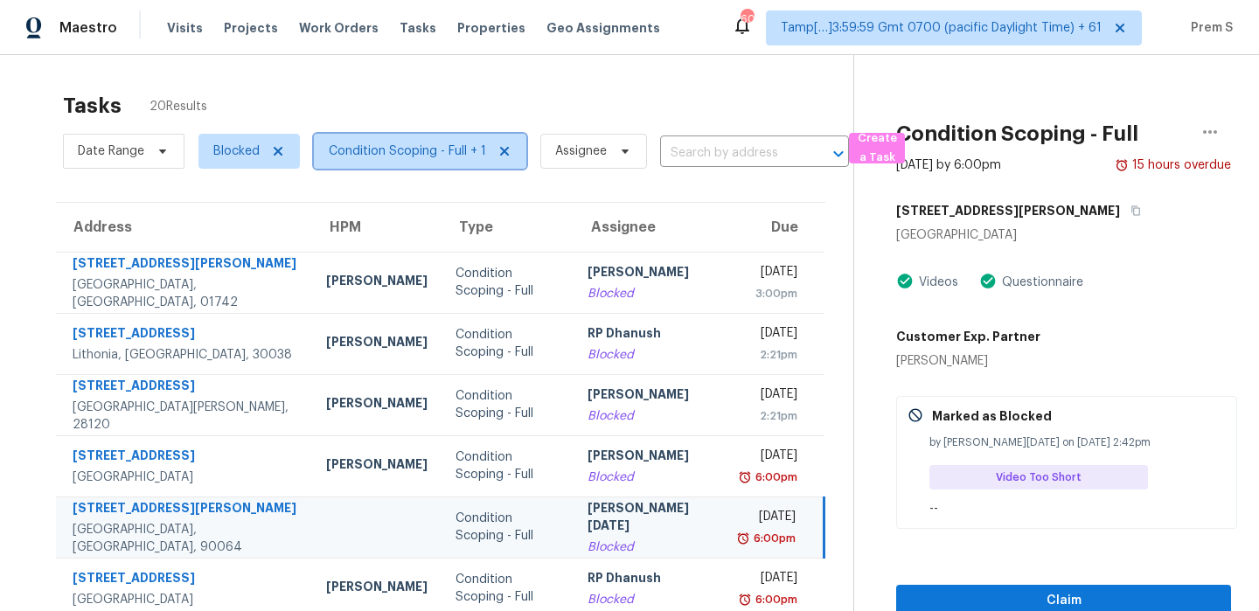
click at [423, 154] on span "Condition Scoping - Full + 1" at bounding box center [407, 151] width 157 height 17
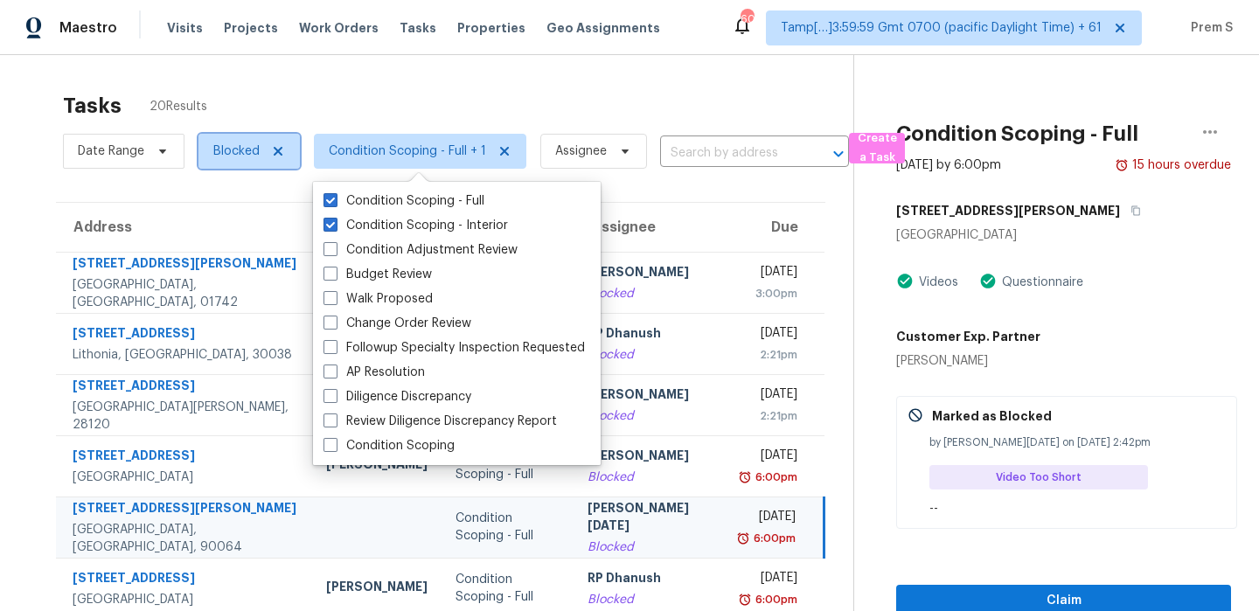
click at [257, 156] on span "Blocked" at bounding box center [236, 151] width 46 height 17
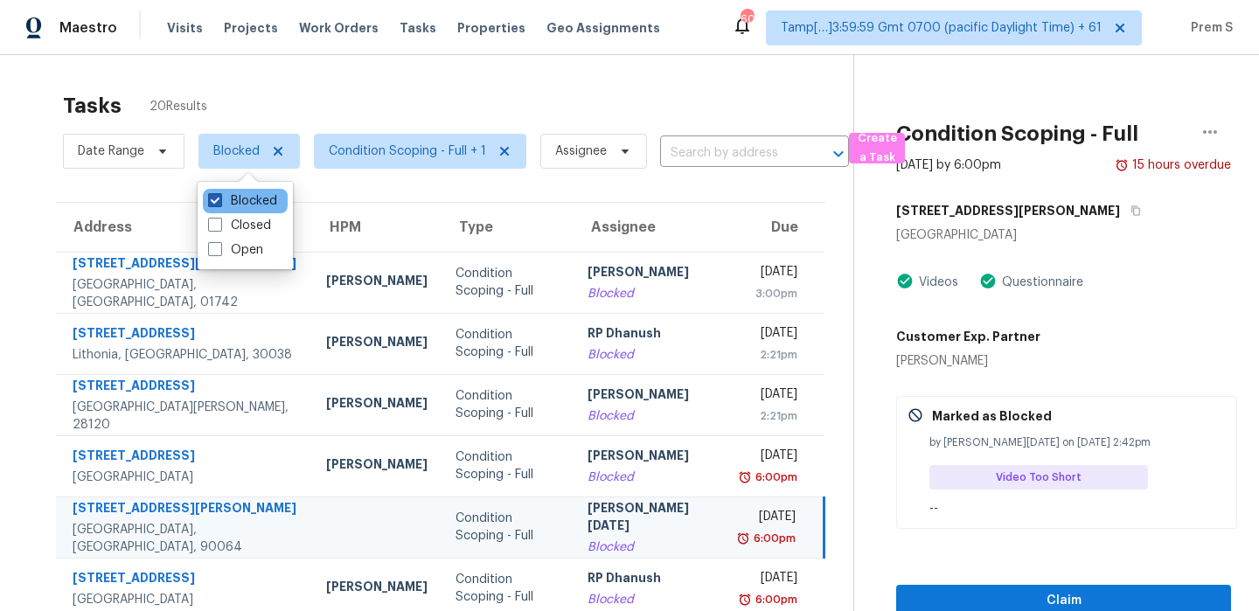
click at [228, 208] on label "Blocked" at bounding box center [242, 200] width 69 height 17
click at [219, 204] on input "Blocked" at bounding box center [213, 197] width 11 height 11
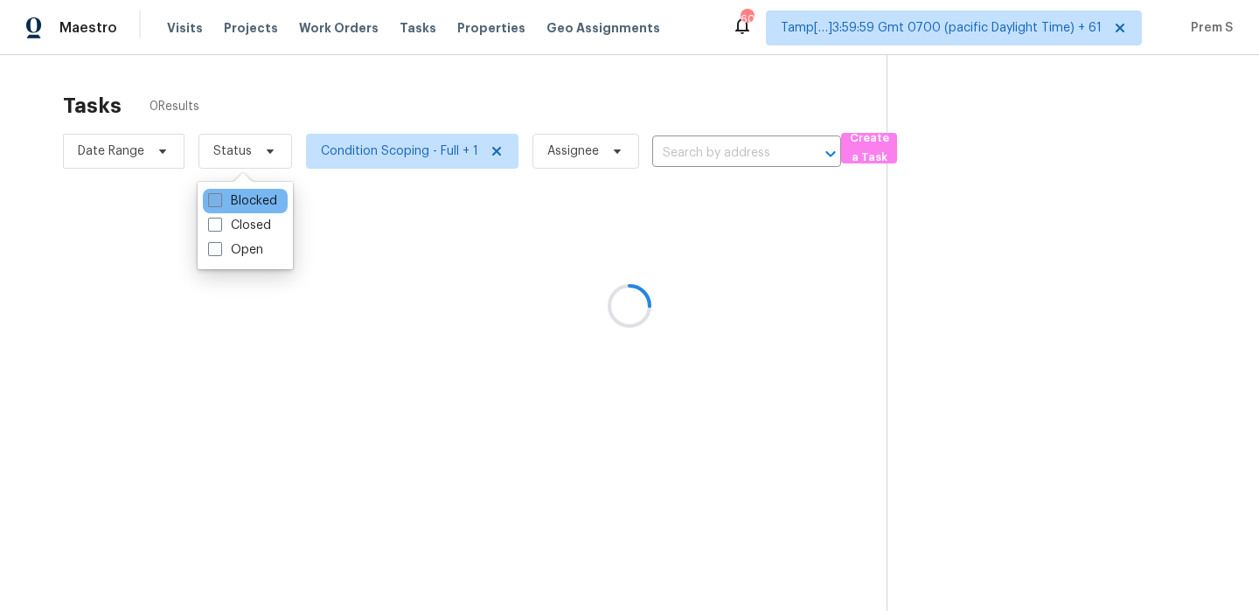
click at [228, 208] on label "Blocked" at bounding box center [242, 200] width 69 height 17
click at [219, 204] on input "Blocked" at bounding box center [213, 197] width 11 height 11
checkbox input "true"
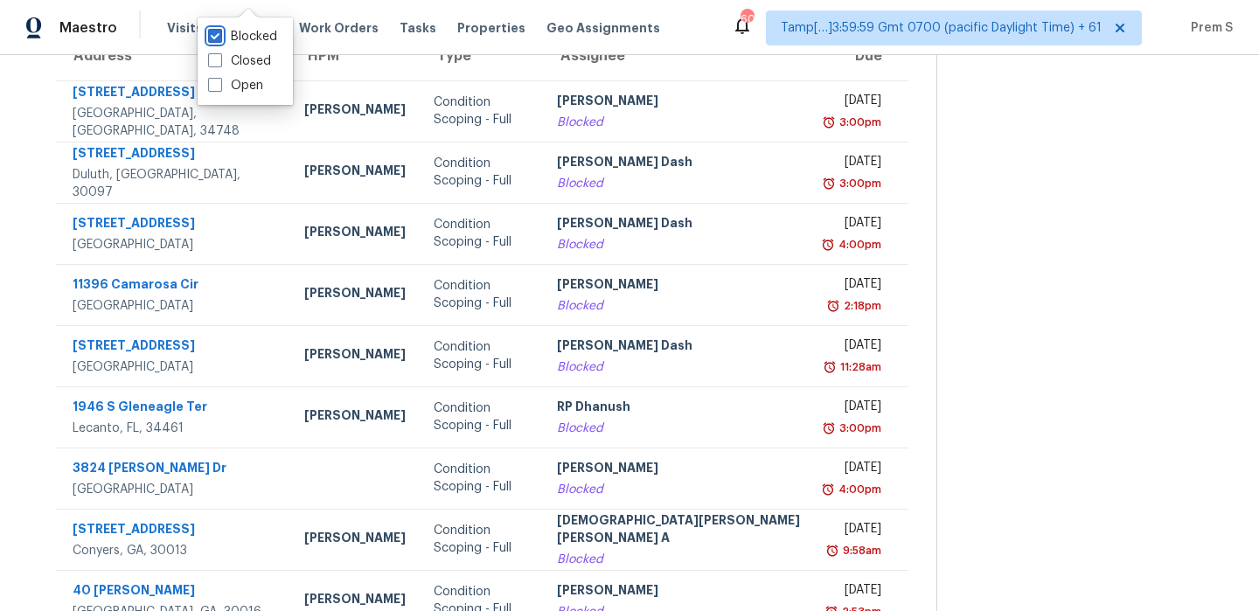
scroll to position [299, 0]
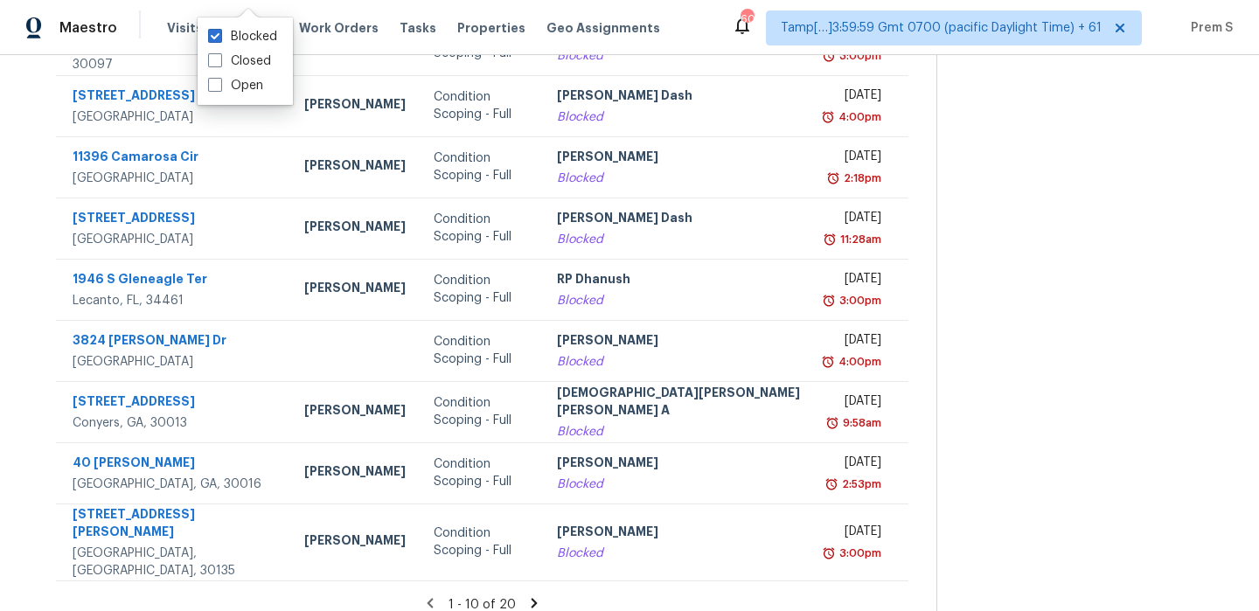
click at [526, 596] on icon at bounding box center [534, 604] width 16 height 16
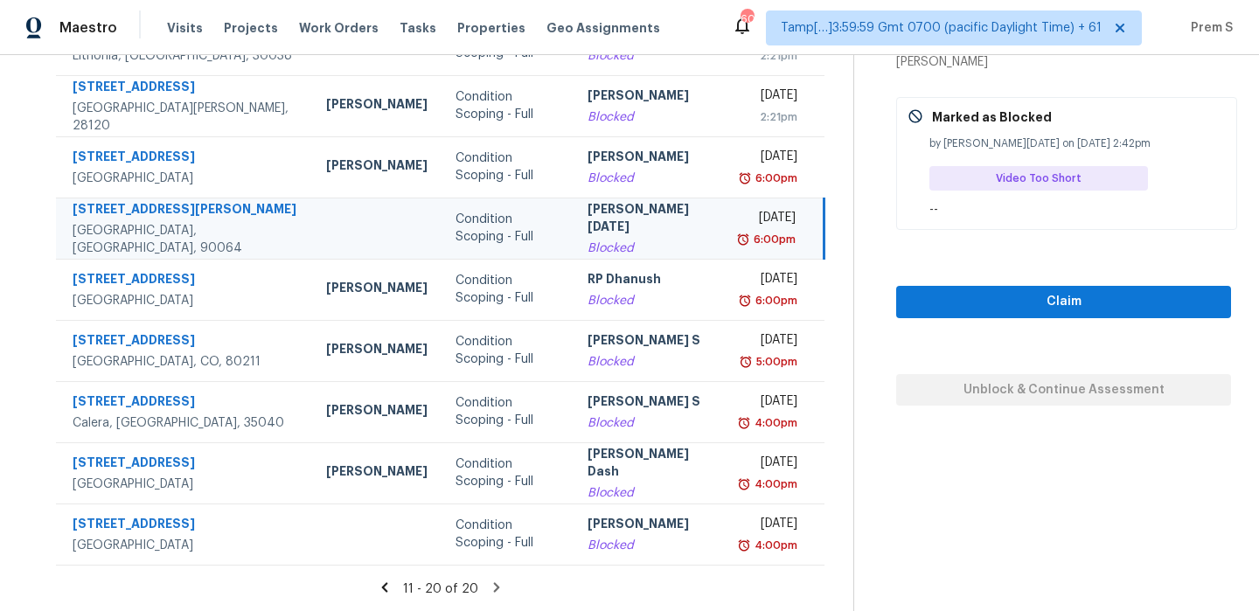
click at [489, 592] on icon at bounding box center [497, 588] width 16 height 16
